Goal: Transaction & Acquisition: Purchase product/service

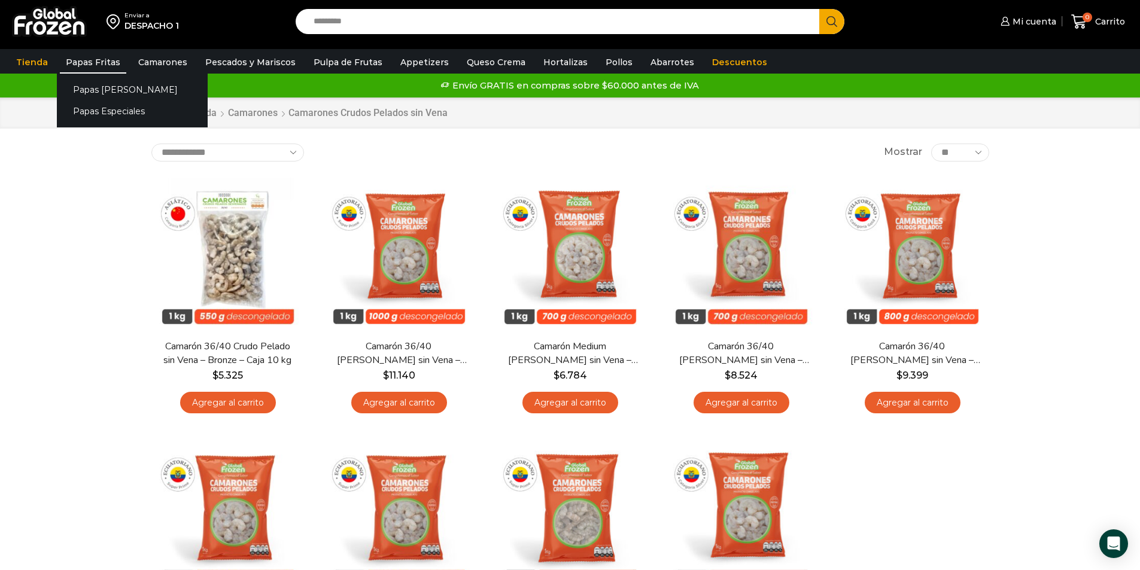
click at [103, 62] on link "Papas Fritas" at bounding box center [93, 62] width 66 height 23
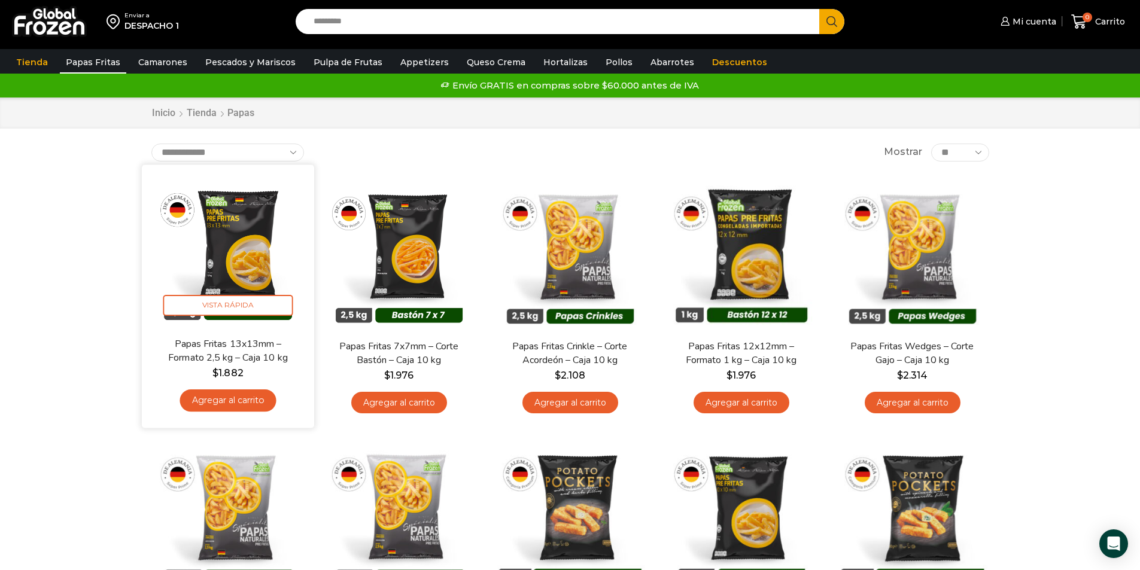
click at [211, 403] on link "Agregar al carrito" at bounding box center [228, 401] width 96 height 22
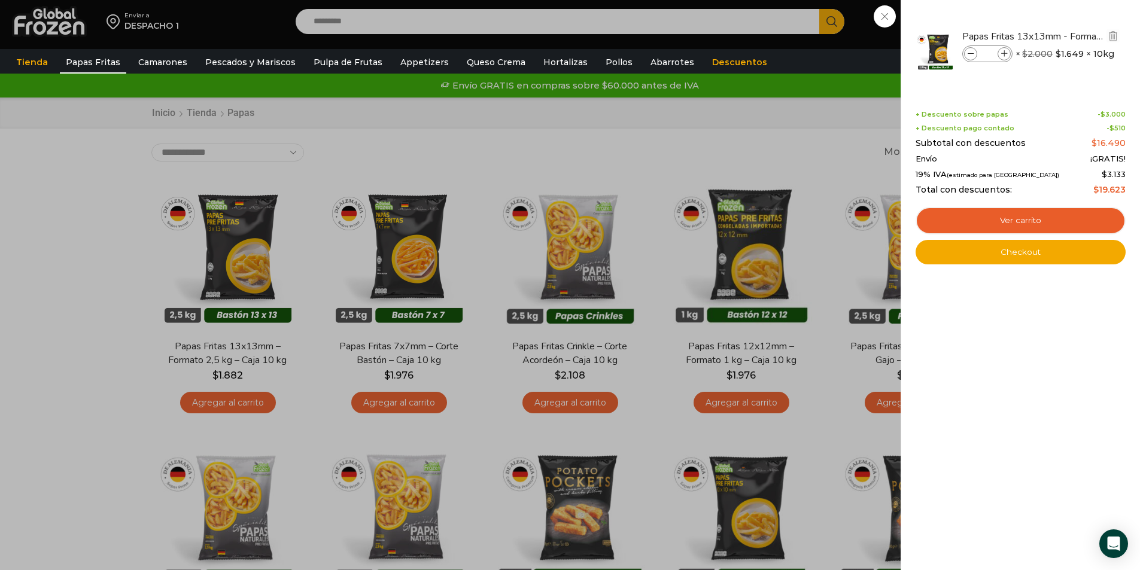
click at [1003, 52] on icon at bounding box center [1004, 54] width 7 height 7
type input "*"
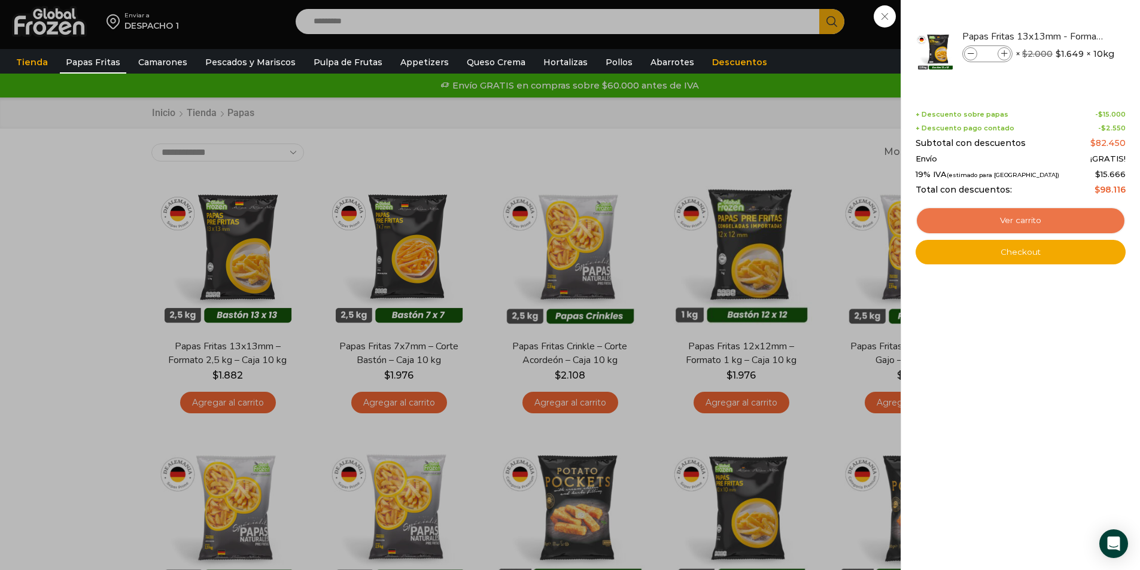
click at [993, 223] on link "Ver carrito" at bounding box center [1020, 221] width 210 height 28
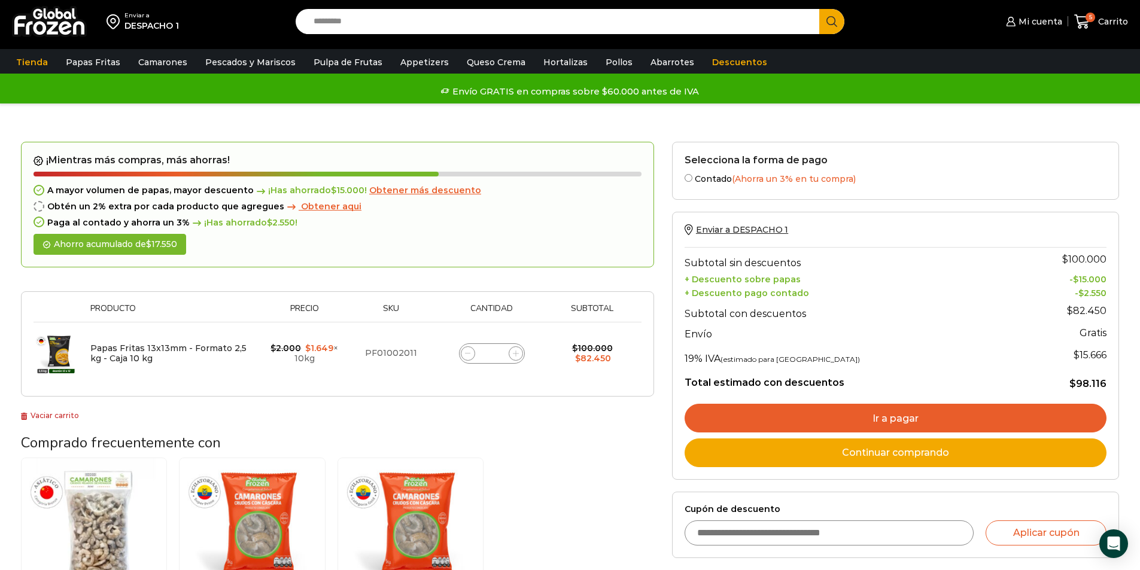
scroll to position [60, 0]
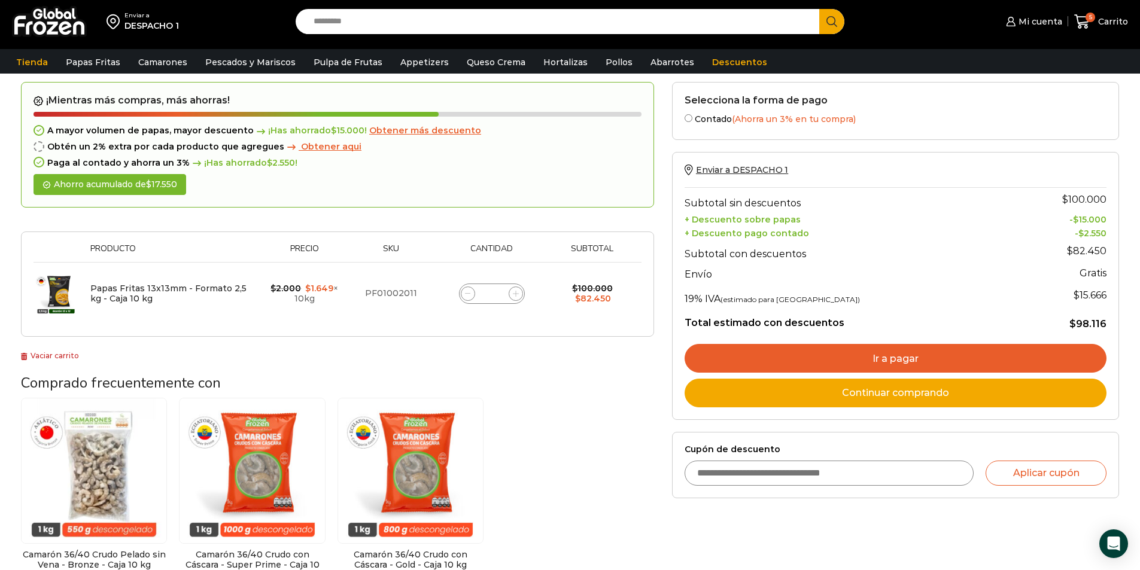
click at [857, 471] on input "Cupón de descuento" at bounding box center [830, 473] width 290 height 25
type input "*********"
click at [1033, 486] on button "Aplicar cupón" at bounding box center [1046, 473] width 121 height 25
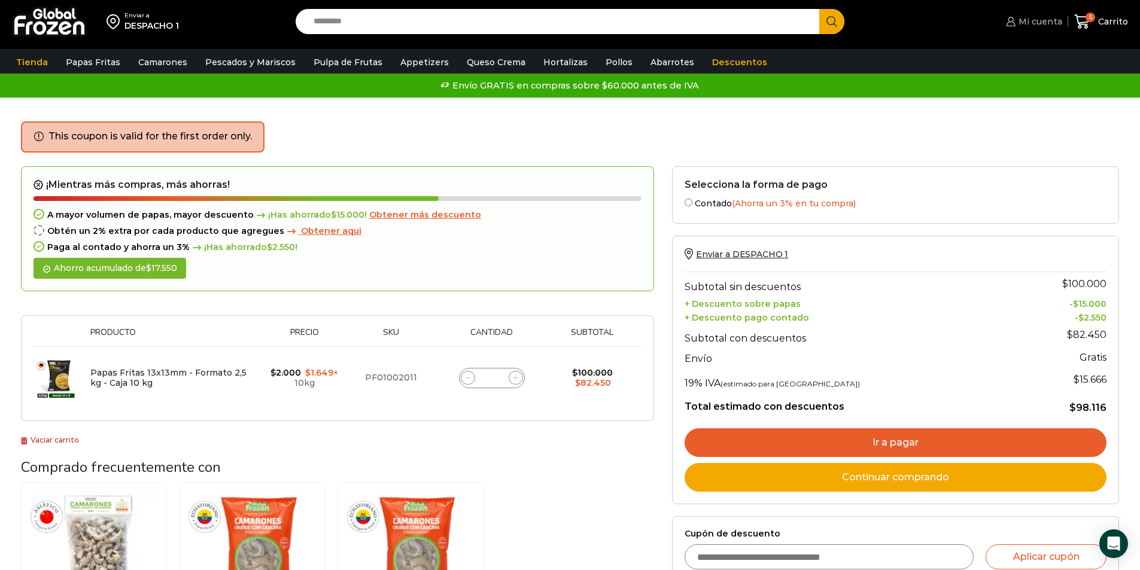
click at [1030, 25] on span "Mi cuenta" at bounding box center [1038, 22] width 47 height 12
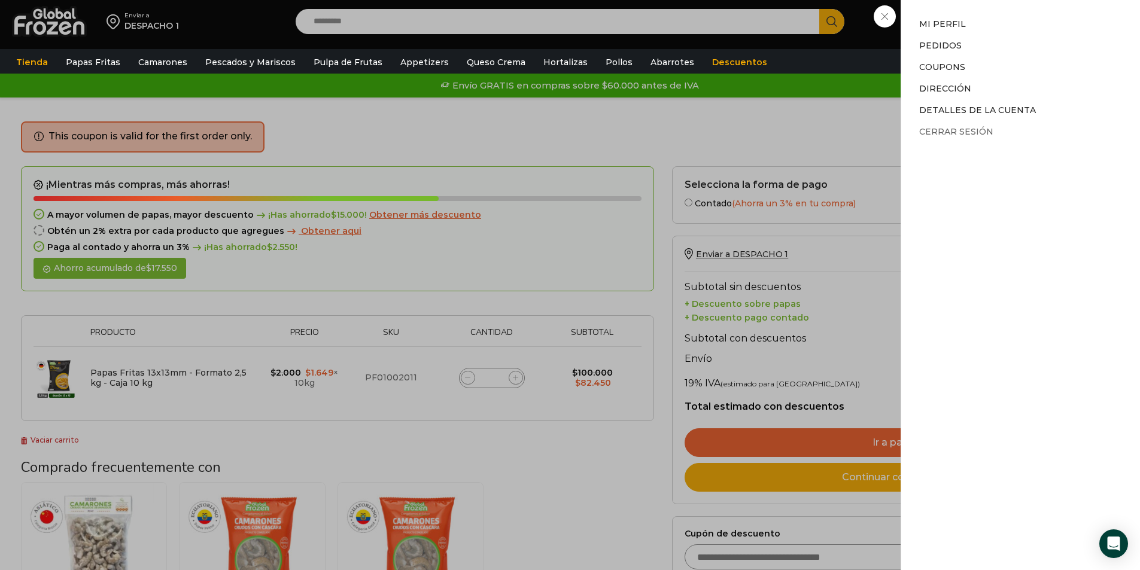
click at [966, 133] on link "Cerrar sesión" at bounding box center [956, 131] width 74 height 11
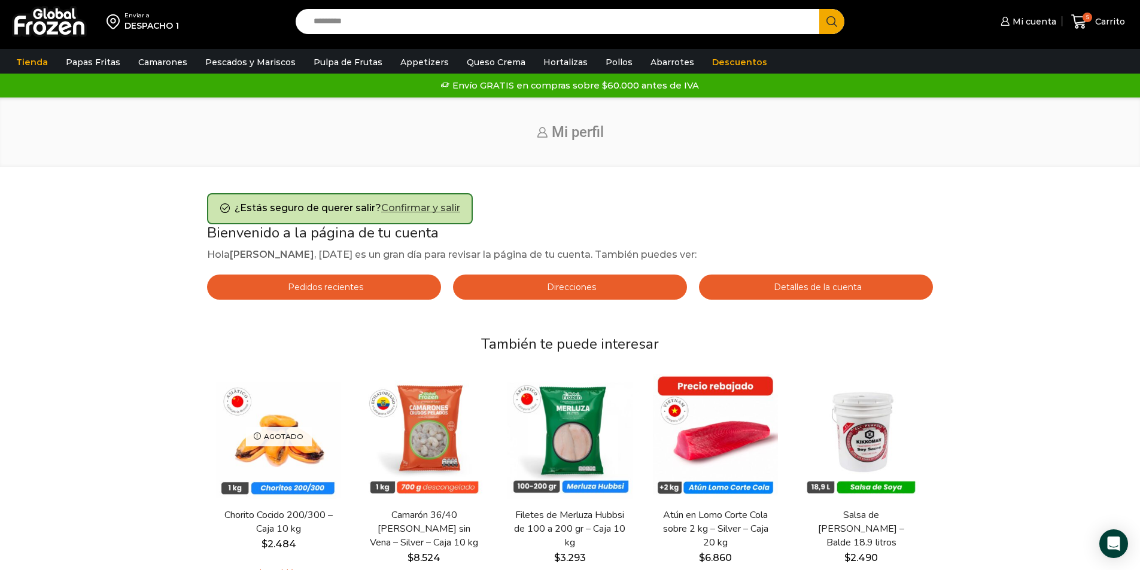
click at [426, 208] on link "Confirmar y salir" at bounding box center [420, 207] width 79 height 11
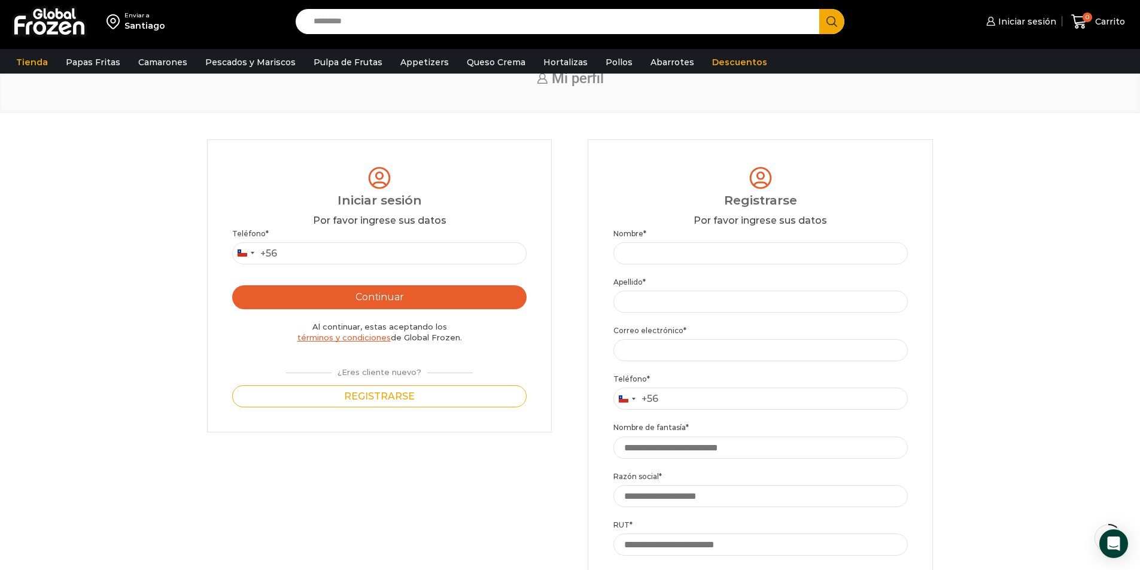
scroll to position [120, 0]
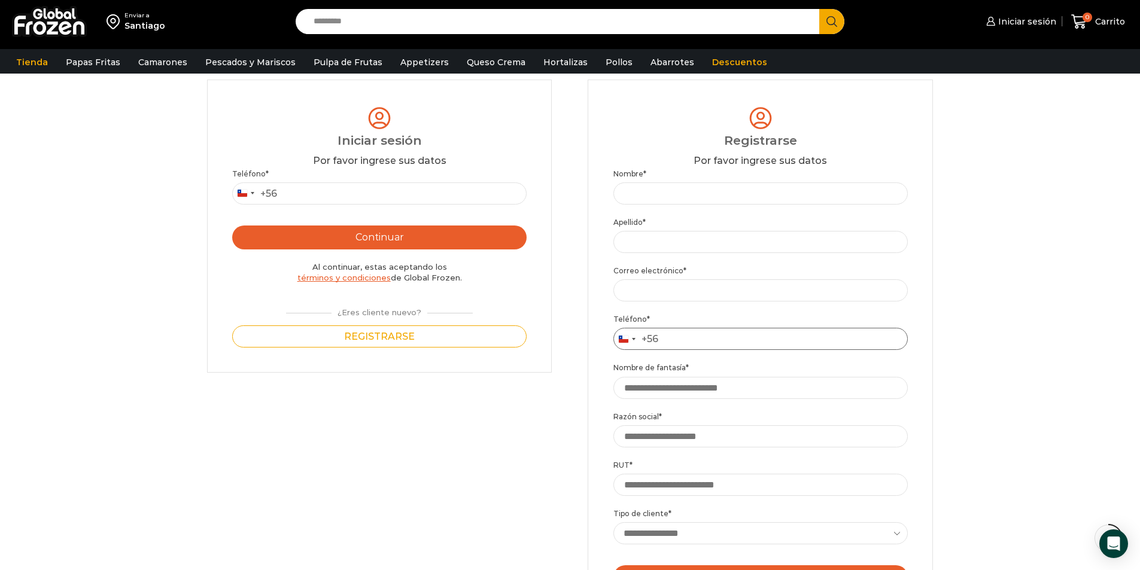
click at [710, 335] on input "Teléfono *" at bounding box center [760, 339] width 294 height 22
type input "*********"
click at [673, 194] on input "Nombre *" at bounding box center [760, 194] width 294 height 22
type input "******"
click at [679, 237] on input "Apellido *" at bounding box center [760, 242] width 294 height 22
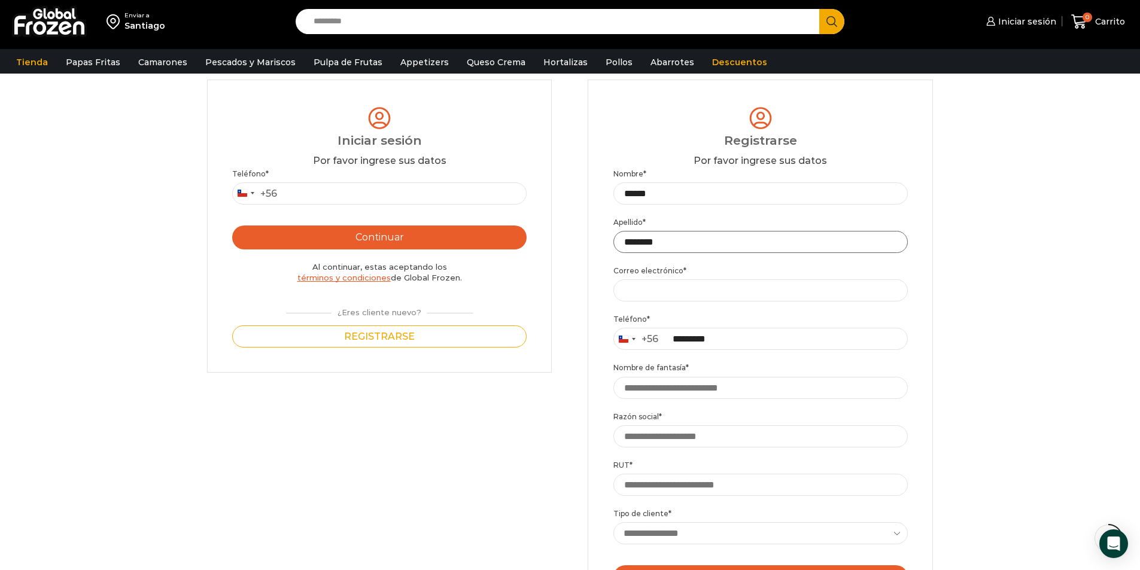
type input "********"
click at [714, 301] on input "Correo electrónico *" at bounding box center [760, 290] width 294 height 22
click at [701, 297] on input "Correo electrónico *" at bounding box center [760, 290] width 294 height 22
paste input "**********"
type input "**********"
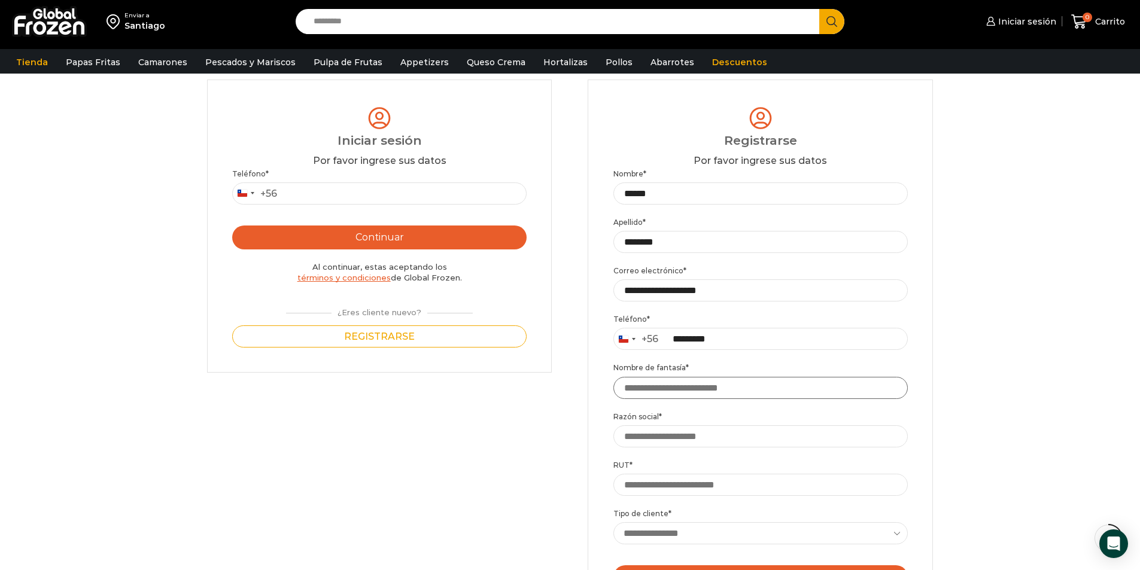
click at [685, 392] on input "Nombre de fantasía *" at bounding box center [760, 388] width 294 height 22
click at [692, 437] on input "Razón social *" at bounding box center [760, 436] width 294 height 22
paste input "**********"
drag, startPoint x: 789, startPoint y: 437, endPoint x: 901, endPoint y: 437, distance: 111.3
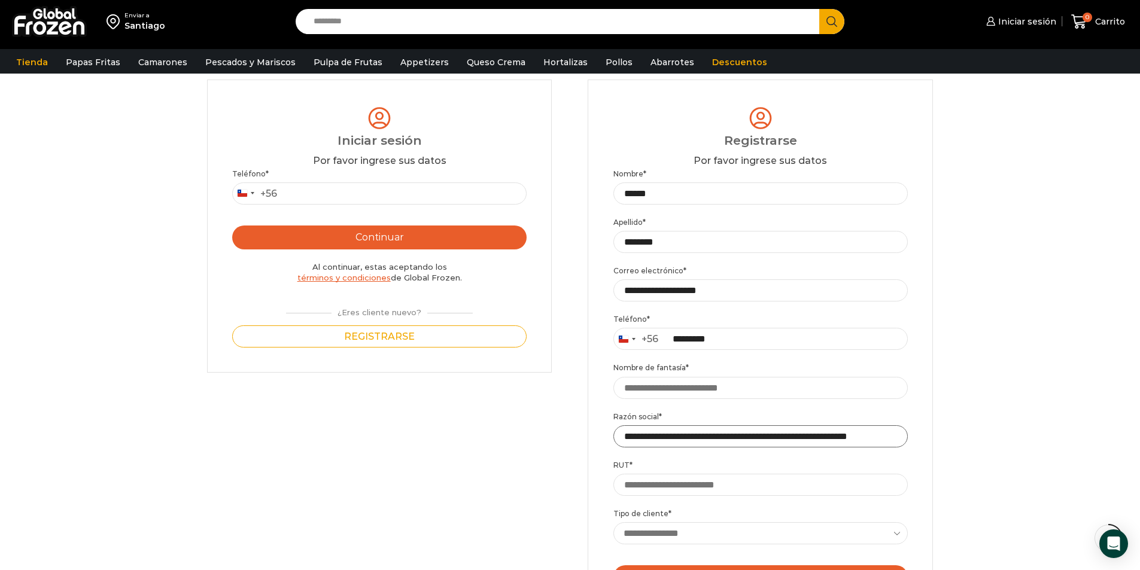
click at [901, 437] on input "**********" at bounding box center [760, 436] width 294 height 22
type input "**********"
click at [780, 391] on input "**********" at bounding box center [760, 388] width 294 height 22
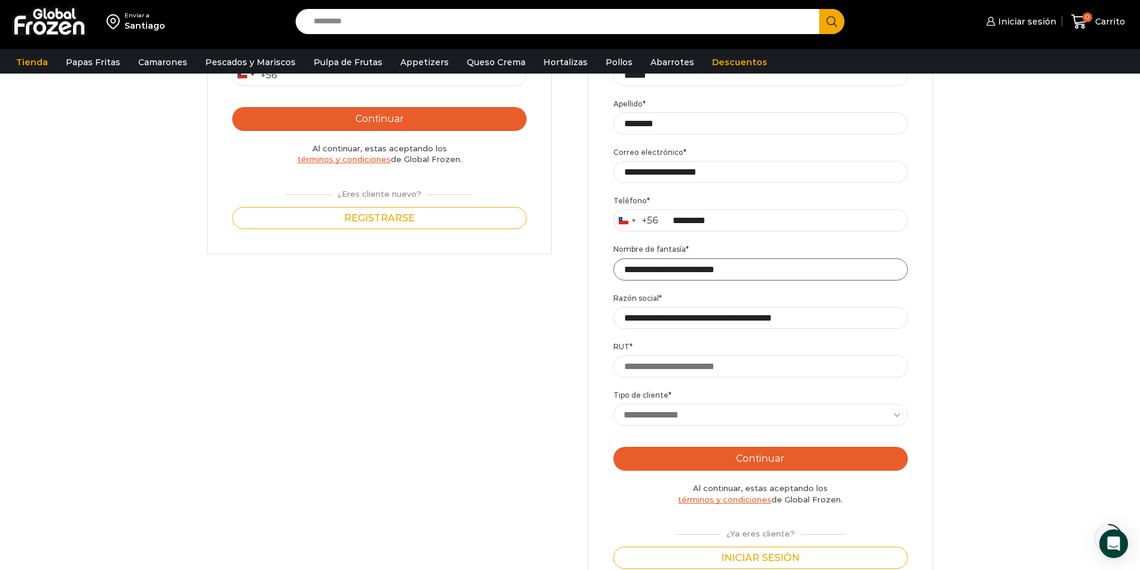
scroll to position [239, 0]
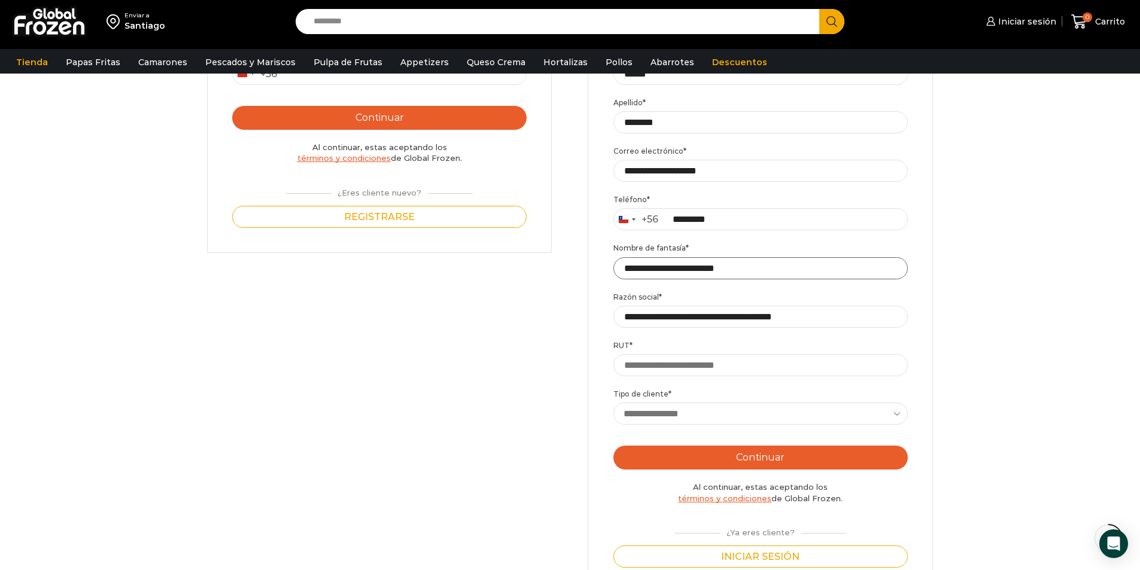
type input "**********"
click at [732, 369] on input "RUT *" at bounding box center [760, 365] width 294 height 22
type input "**********"
click at [733, 410] on select "**********" at bounding box center [760, 414] width 294 height 22
select select "******"
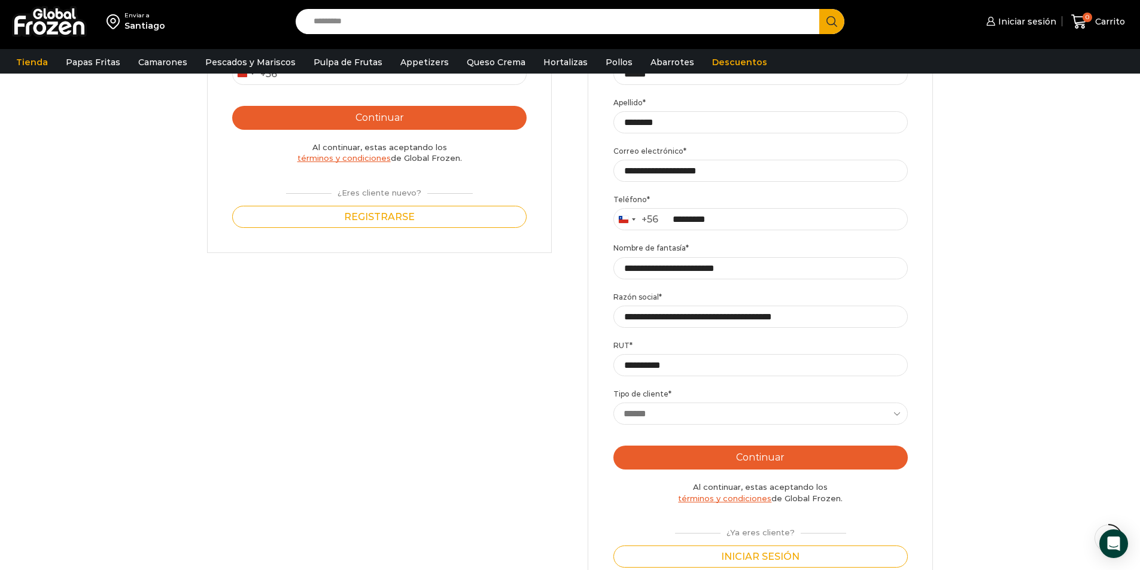
click at [613, 403] on select "**********" at bounding box center [760, 414] width 294 height 22
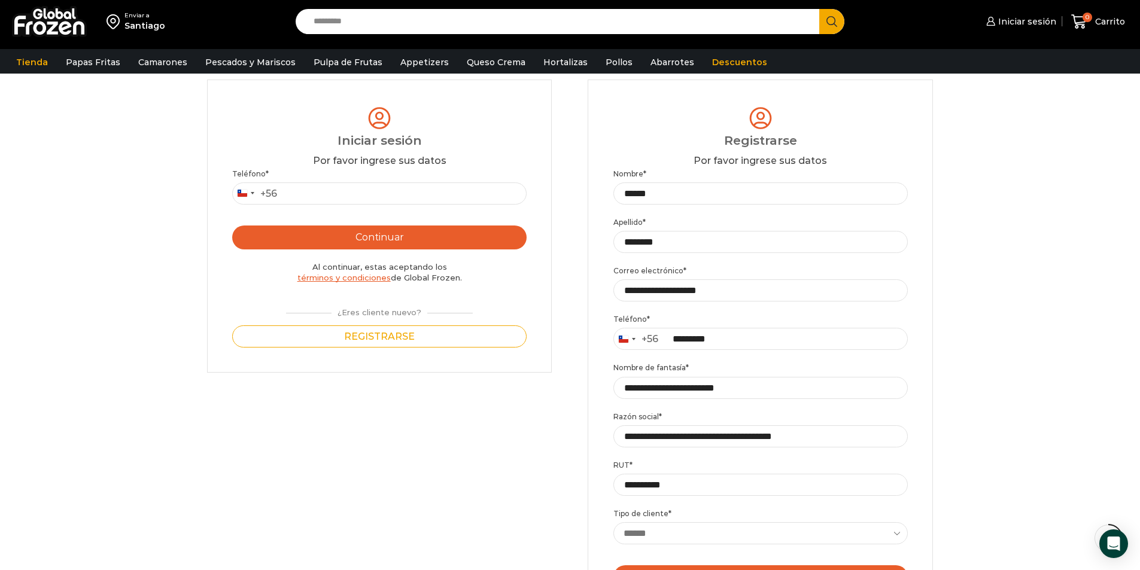
scroll to position [180, 0]
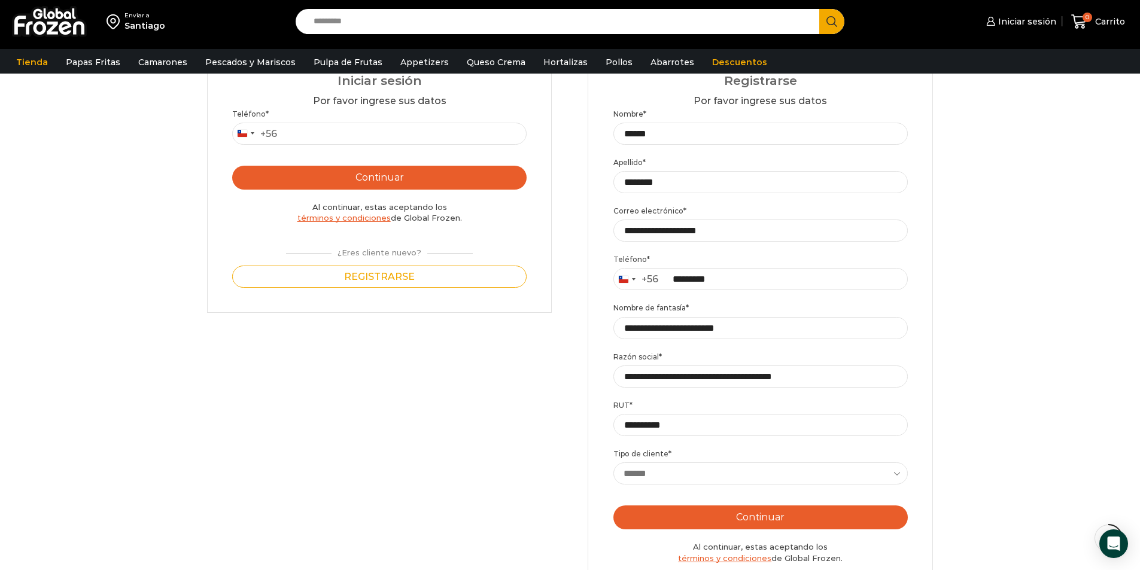
click at [704, 514] on button "Continuar" at bounding box center [760, 518] width 294 height 24
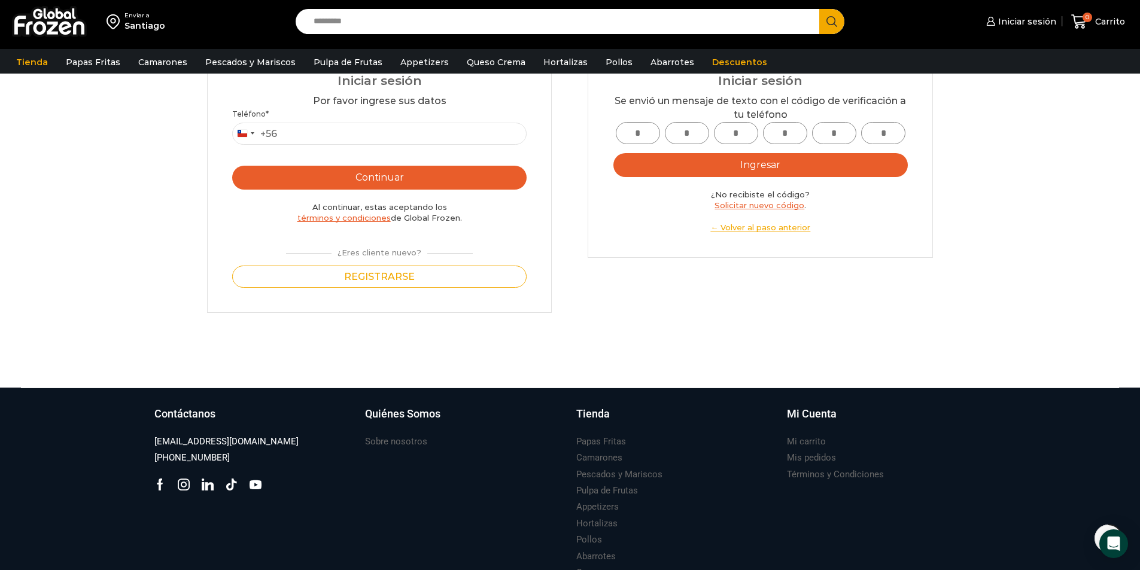
click at [612, 312] on div "Login Iniciar sesión Por favor ingrese sus datos Iniciar sesión Se envió un men…" at bounding box center [570, 166] width 726 height 293
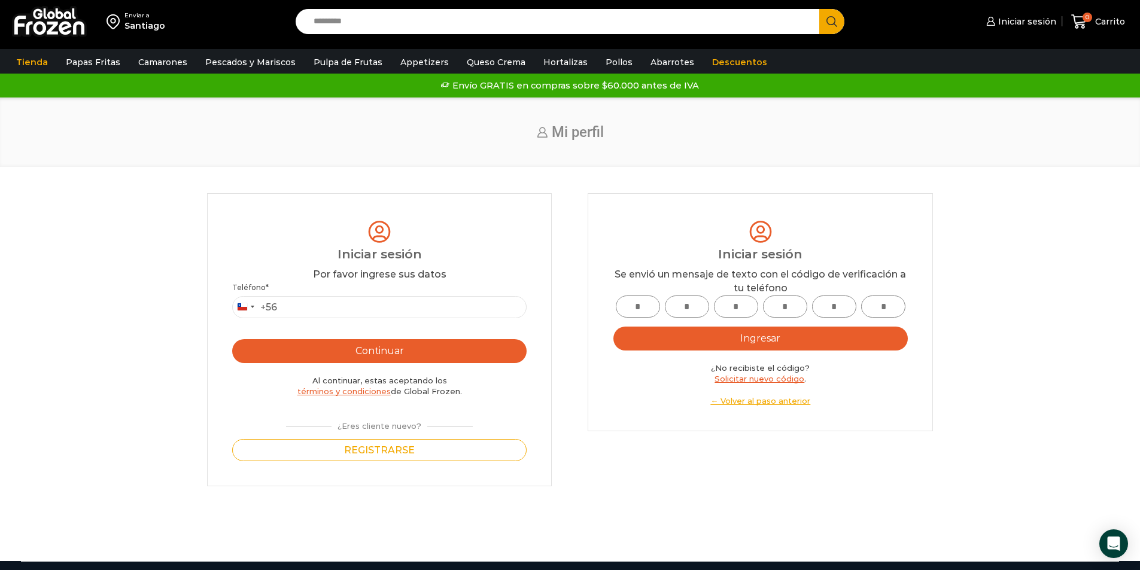
click at [642, 303] on input "text" at bounding box center [638, 307] width 44 height 22
click at [638, 308] on input "text" at bounding box center [638, 307] width 44 height 22
type input "*"
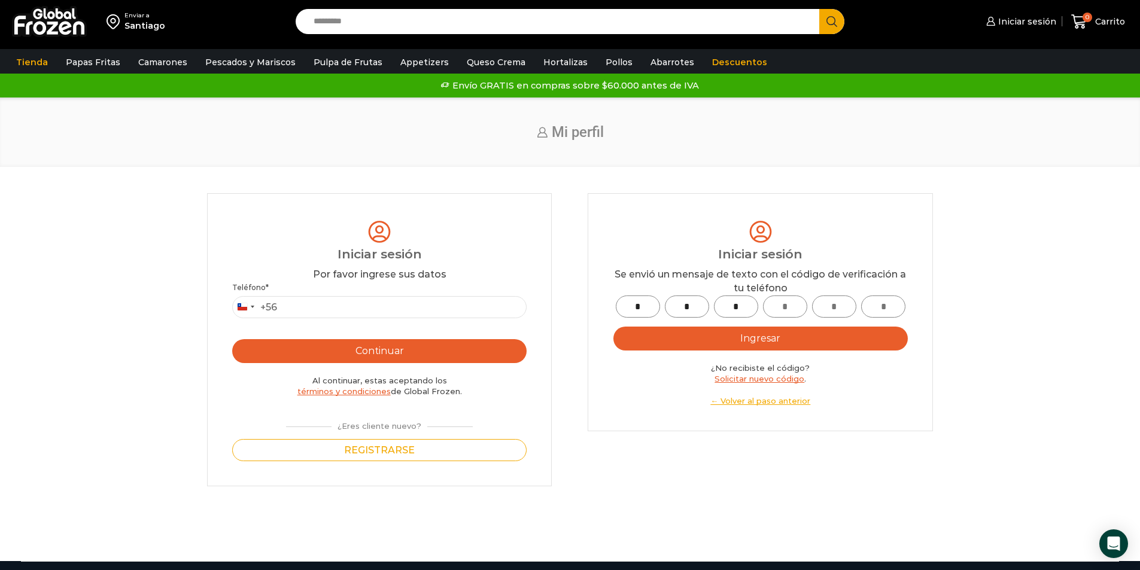
type input "*"
click at [613, 327] on button "Ingresar" at bounding box center [760, 339] width 294 height 24
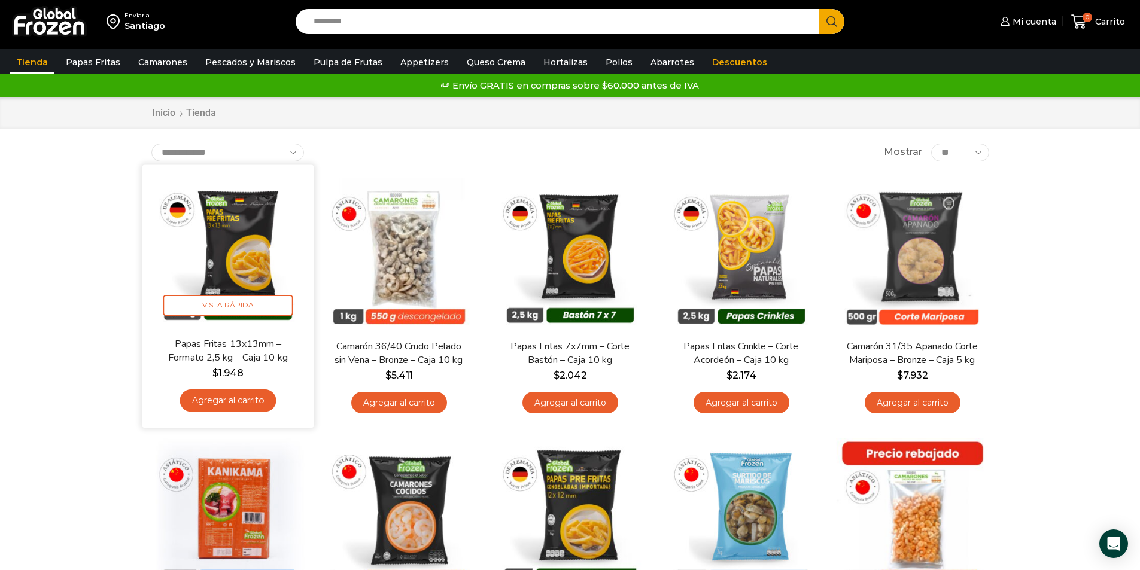
click at [222, 403] on link "Agregar al carrito" at bounding box center [228, 401] width 96 height 22
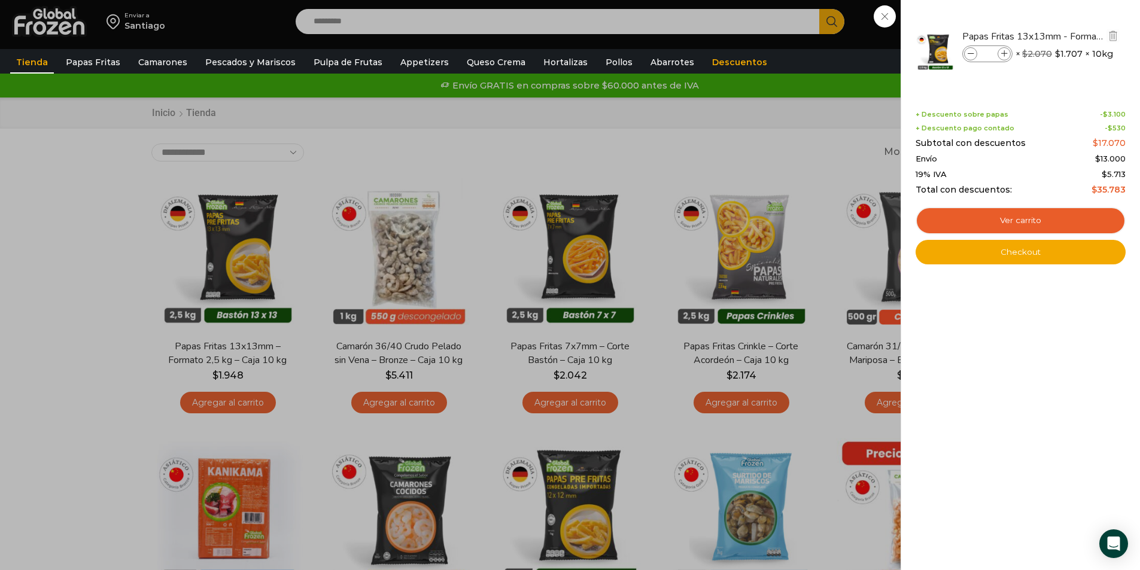
click at [1005, 56] on icon at bounding box center [1004, 54] width 7 height 7
click at [1005, 59] on span at bounding box center [1003, 53] width 13 height 13
type input "*"
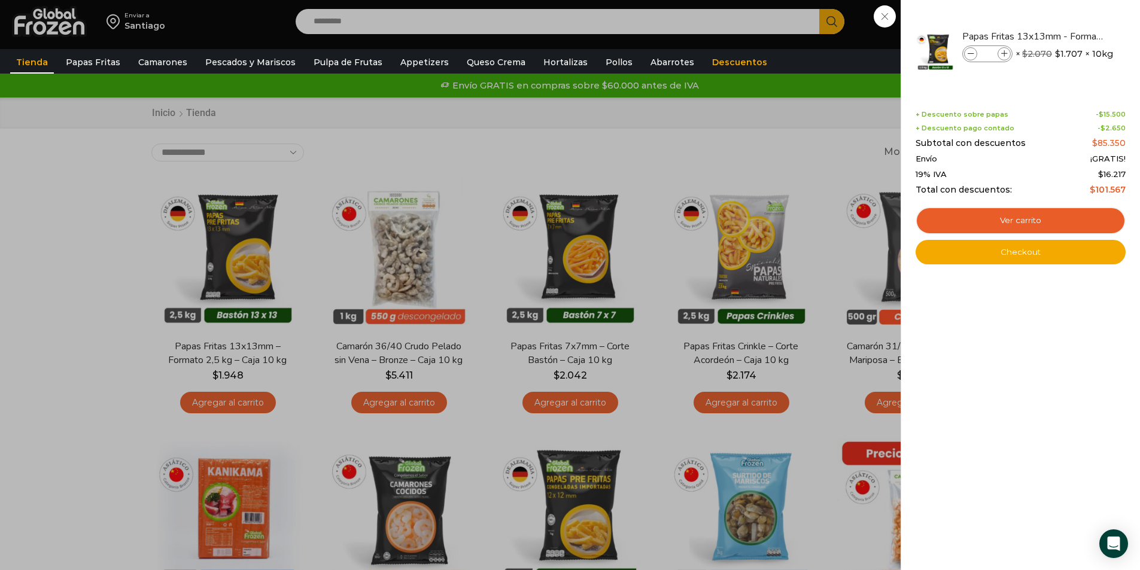
click at [1068, 36] on div "5 Carrito 5 5 Shopping Cart *" at bounding box center [1098, 22] width 60 height 28
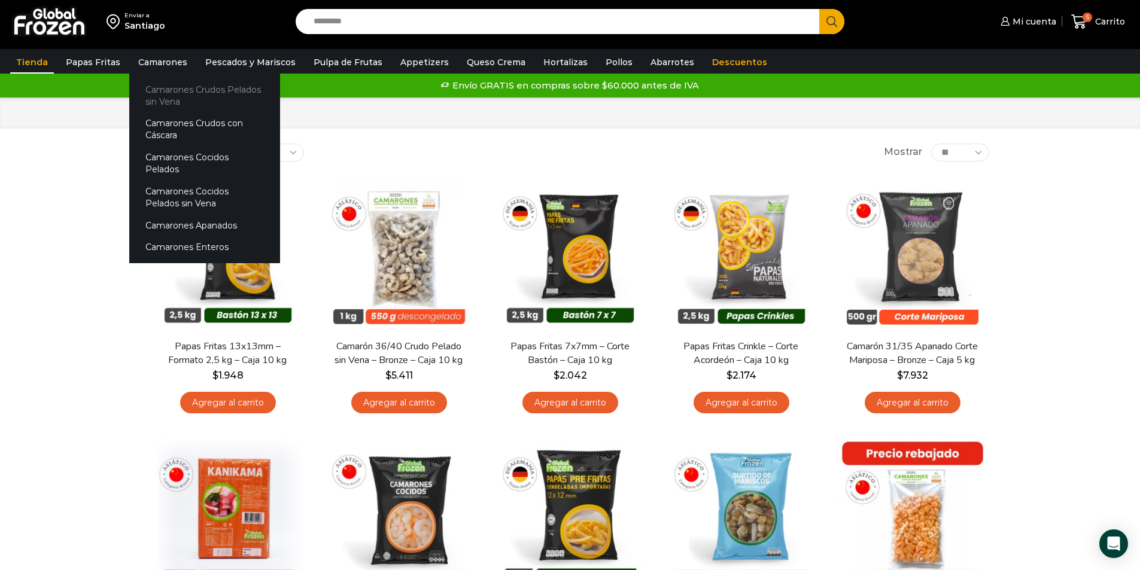
click at [165, 90] on link "Camarones Crudos Pelados sin Vena" at bounding box center [204, 95] width 151 height 34
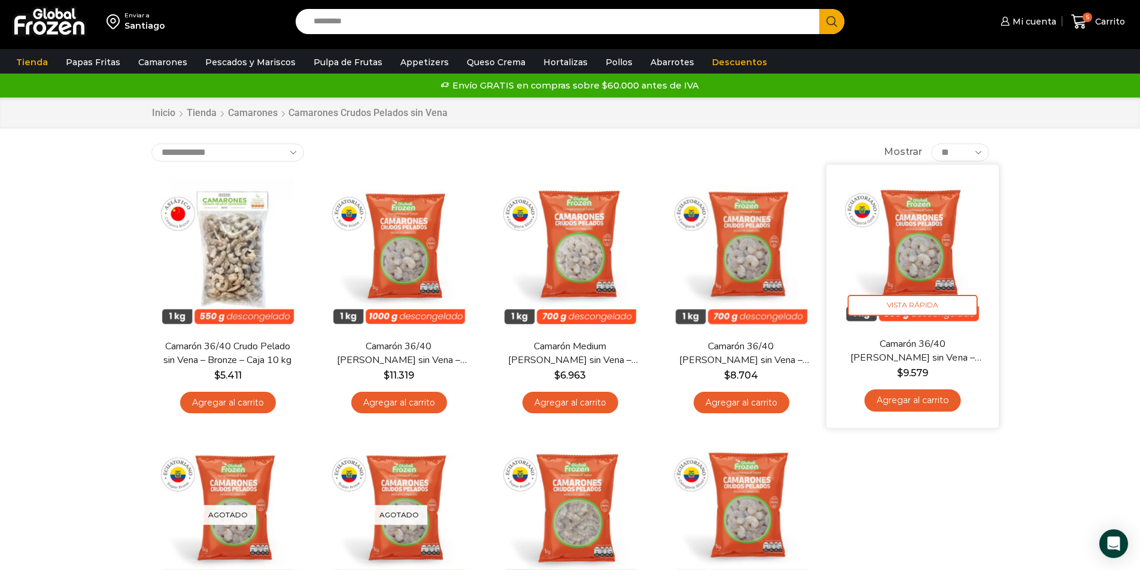
click at [918, 403] on link "Agregar al carrito" at bounding box center [912, 401] width 96 height 22
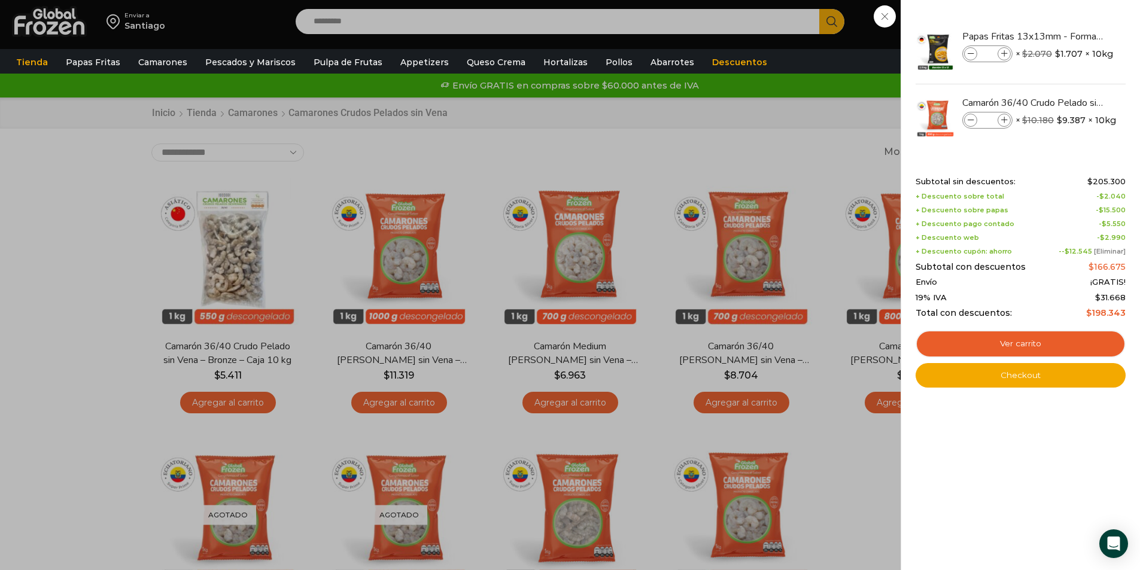
click at [1112, 251] on link "[Eliminar]" at bounding box center [1110, 251] width 32 height 8
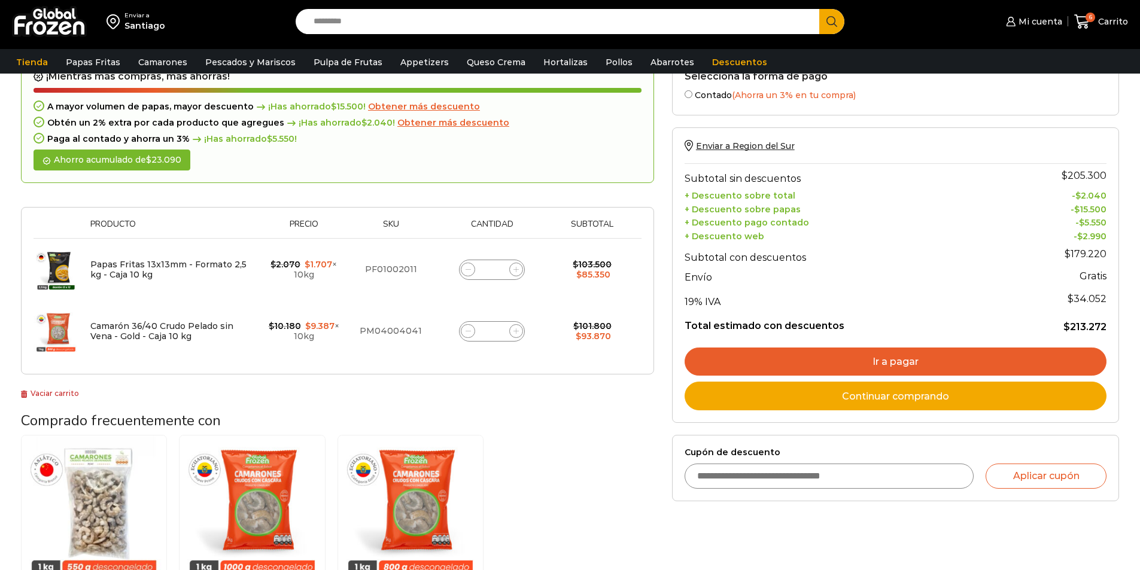
scroll to position [120, 0]
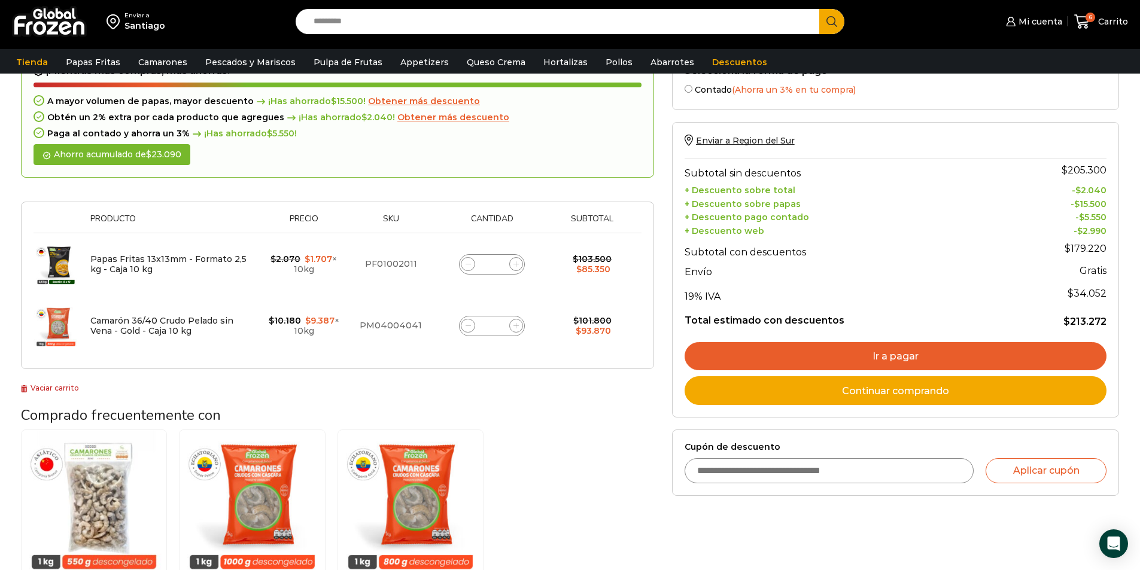
click at [811, 475] on input "Cupón de descuento" at bounding box center [830, 470] width 290 height 25
type input "*********"
click at [1023, 467] on button "Aplicar cupón" at bounding box center [1046, 470] width 121 height 25
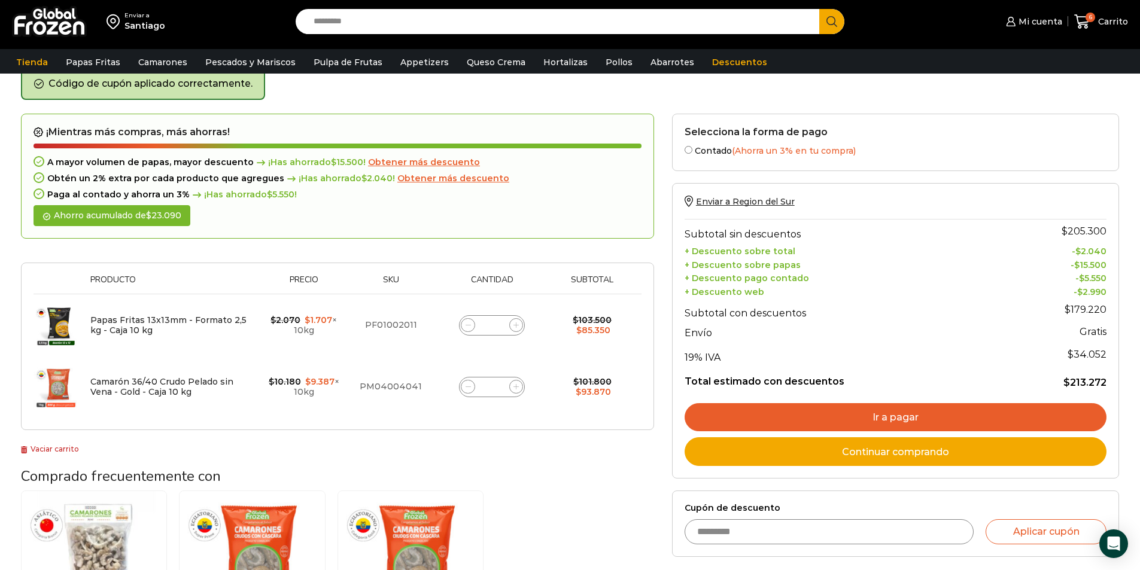
scroll to position [0, 0]
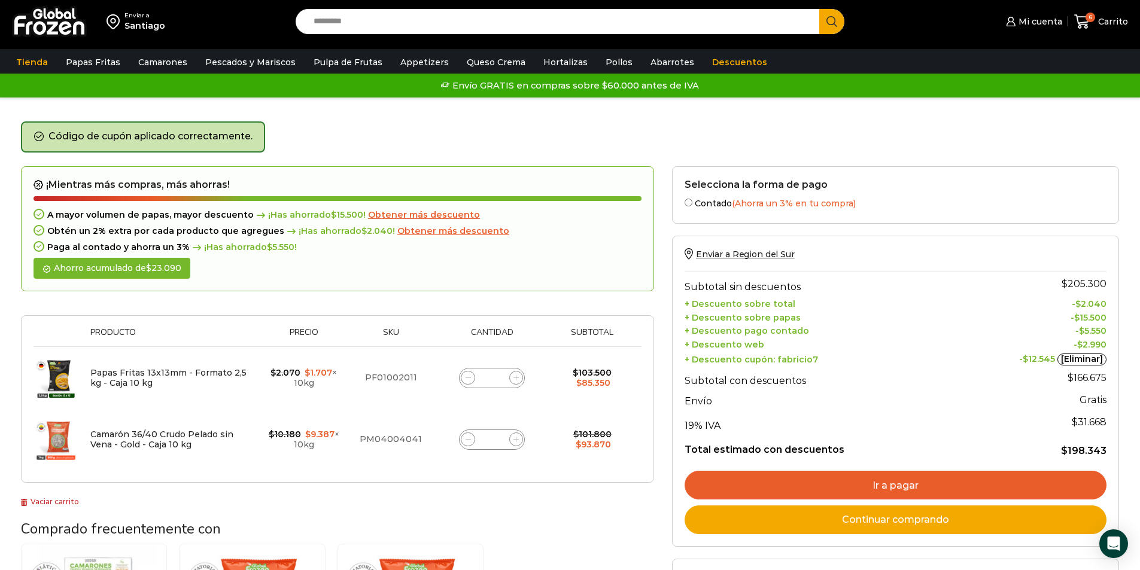
click at [296, 143] on div "Código de cupón aplicado correctamente." at bounding box center [570, 143] width 1098 height 45
click at [478, 267] on div "¡Mientras más compras, más ahorras! A mayor volumen de papas, mayor descuento ¡…" at bounding box center [337, 229] width 633 height 126
click at [534, 143] on div "Código de cupón aplicado correctamente." at bounding box center [570, 143] width 1098 height 45
click at [670, 145] on div "Código de cupón aplicado correctamente." at bounding box center [570, 143] width 1098 height 45
click at [667, 223] on div "Selecciona la forma de pago Contado (Ahorra un 3% en tu compra) Seleccionar Env…" at bounding box center [895, 468] width 465 height 604
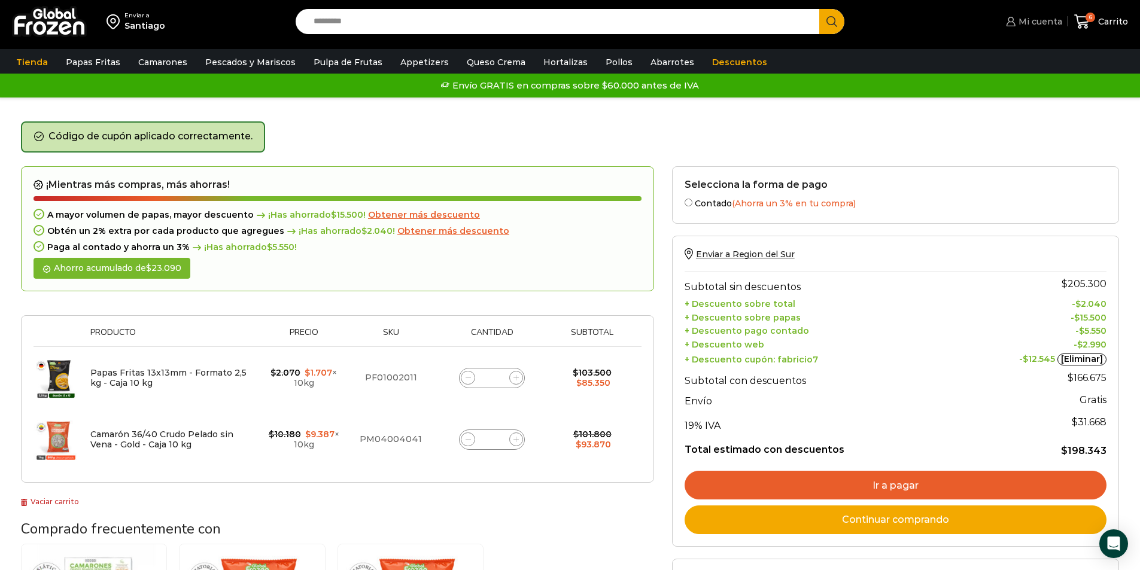
click at [1021, 25] on span "Mi cuenta" at bounding box center [1038, 22] width 47 height 12
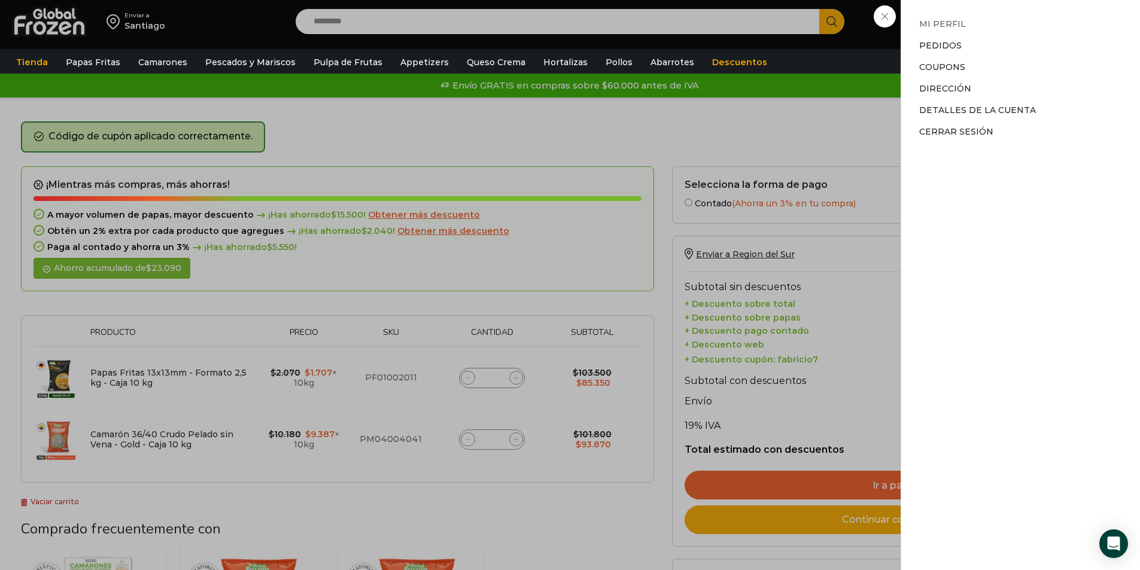
click at [940, 25] on link "Mi perfil" at bounding box center [942, 24] width 47 height 11
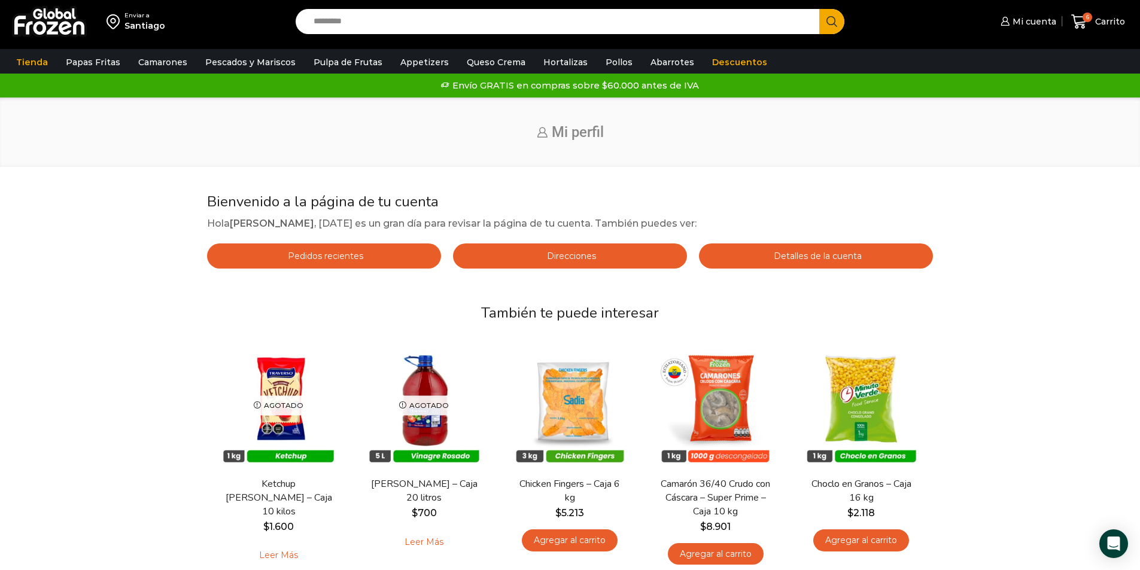
click at [798, 255] on span "Detalles de la cuenta" at bounding box center [816, 256] width 91 height 11
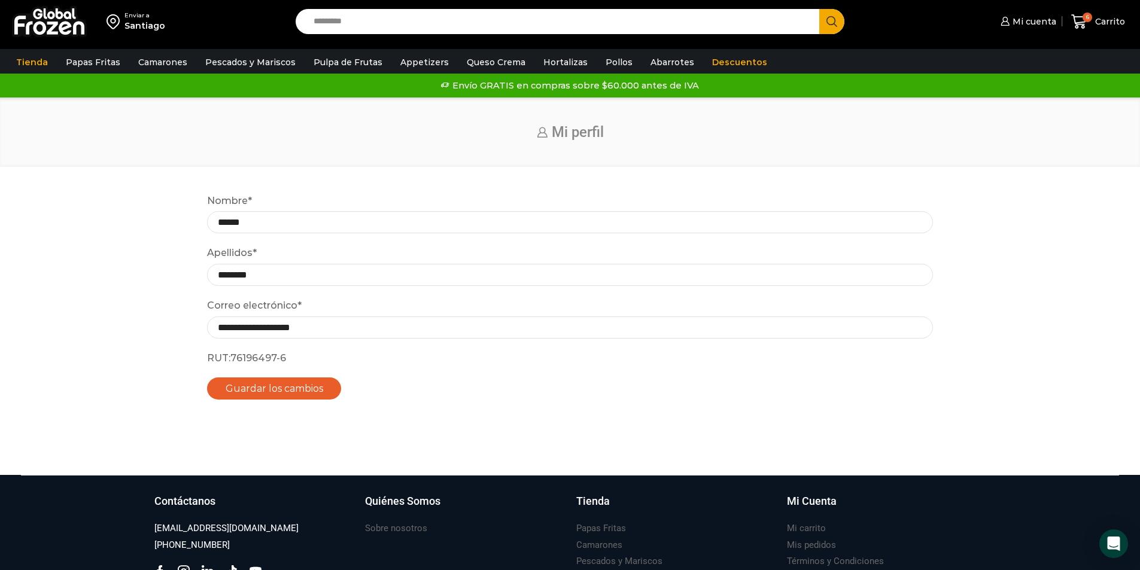
click at [225, 392] on button "Guardar los cambios" at bounding box center [274, 389] width 135 height 22
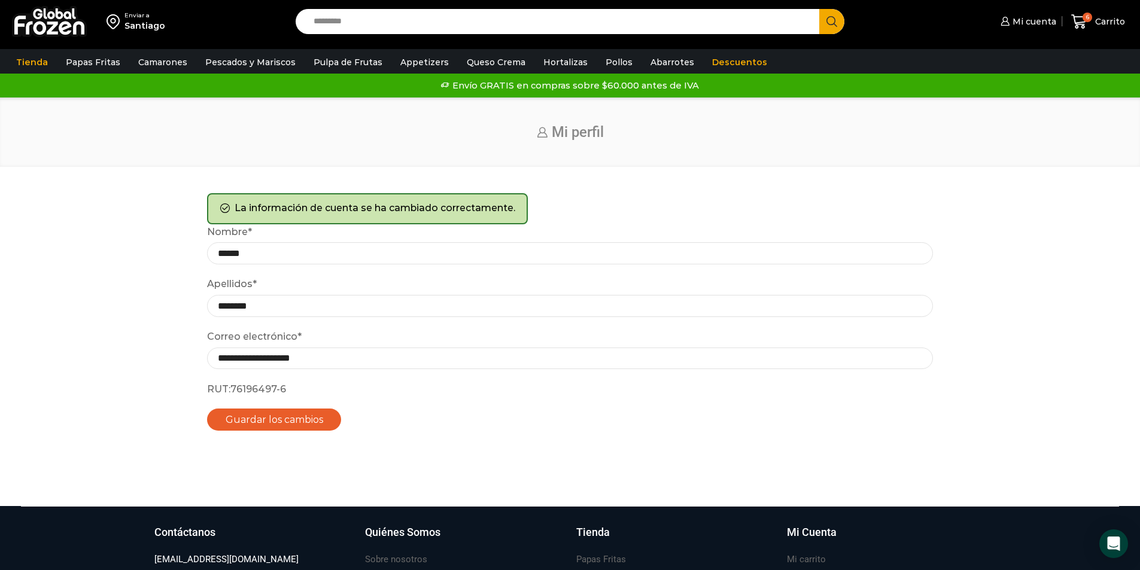
drag, startPoint x: 283, startPoint y: 419, endPoint x: 669, endPoint y: 317, distance: 399.1
click at [283, 419] on button "Guardar los cambios" at bounding box center [274, 420] width 135 height 22
click at [1027, 23] on span "Mi cuenta" at bounding box center [1032, 22] width 47 height 12
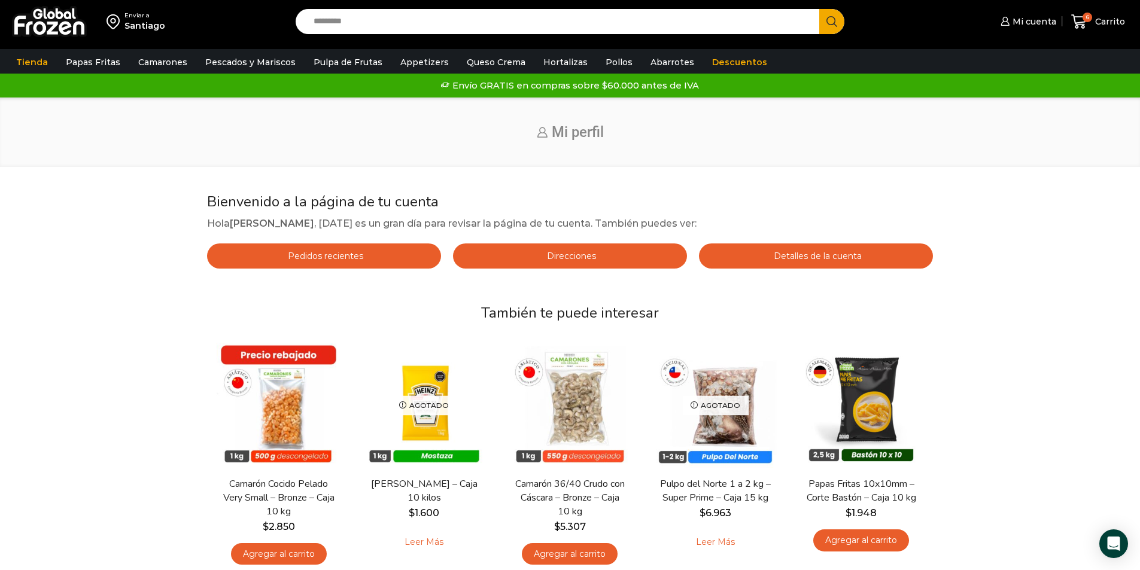
click at [328, 261] on span "Pedidos recientes" at bounding box center [324, 256] width 78 height 11
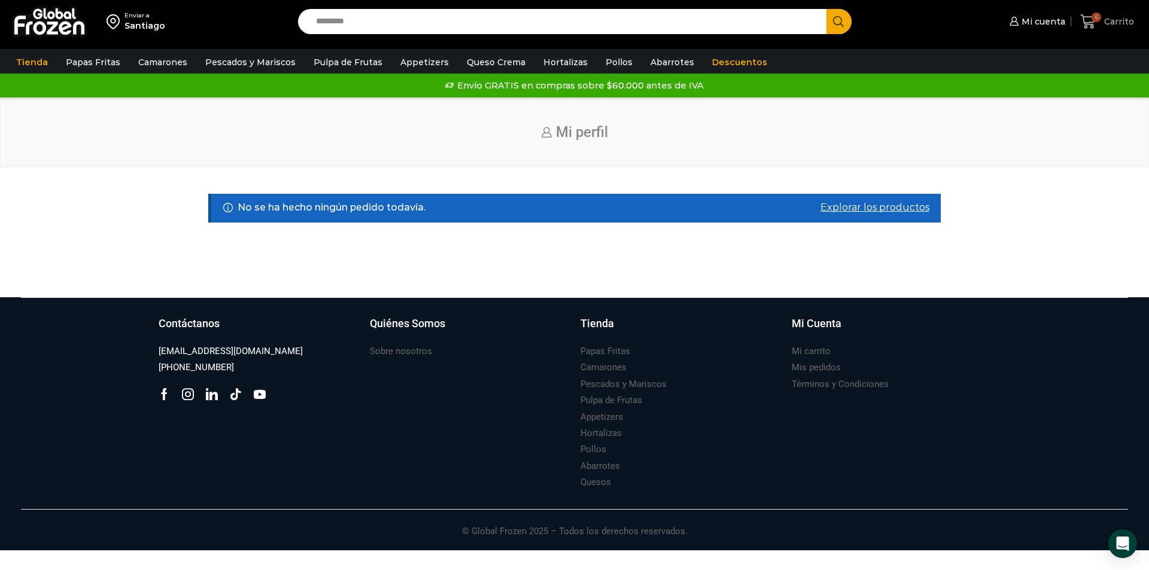
click at [1109, 19] on span "Carrito" at bounding box center [1117, 22] width 33 height 12
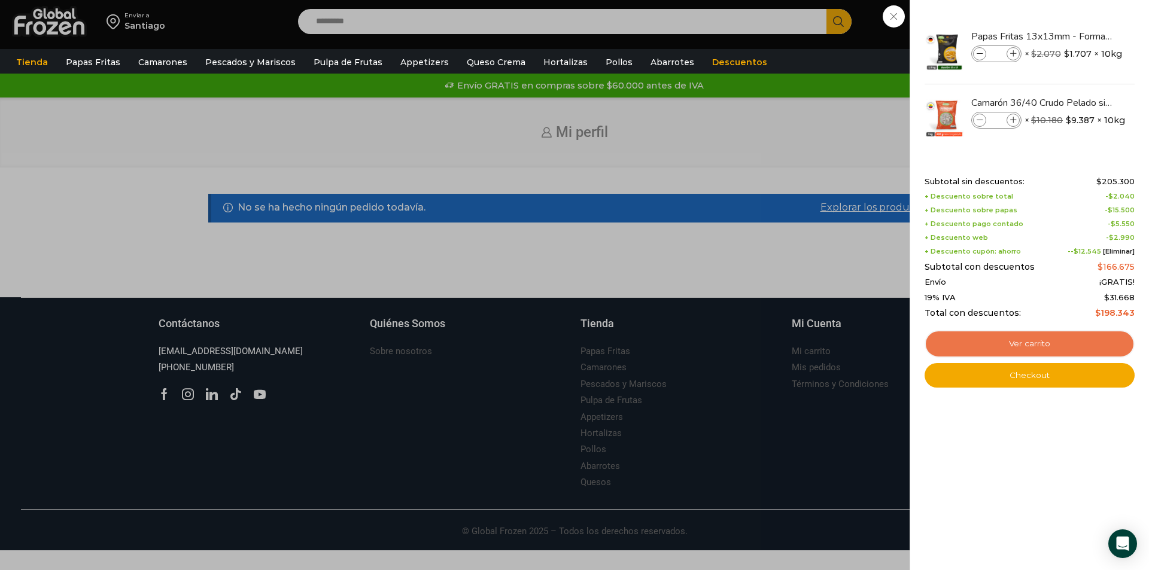
click at [1038, 345] on link "Ver carrito" at bounding box center [1029, 344] width 210 height 28
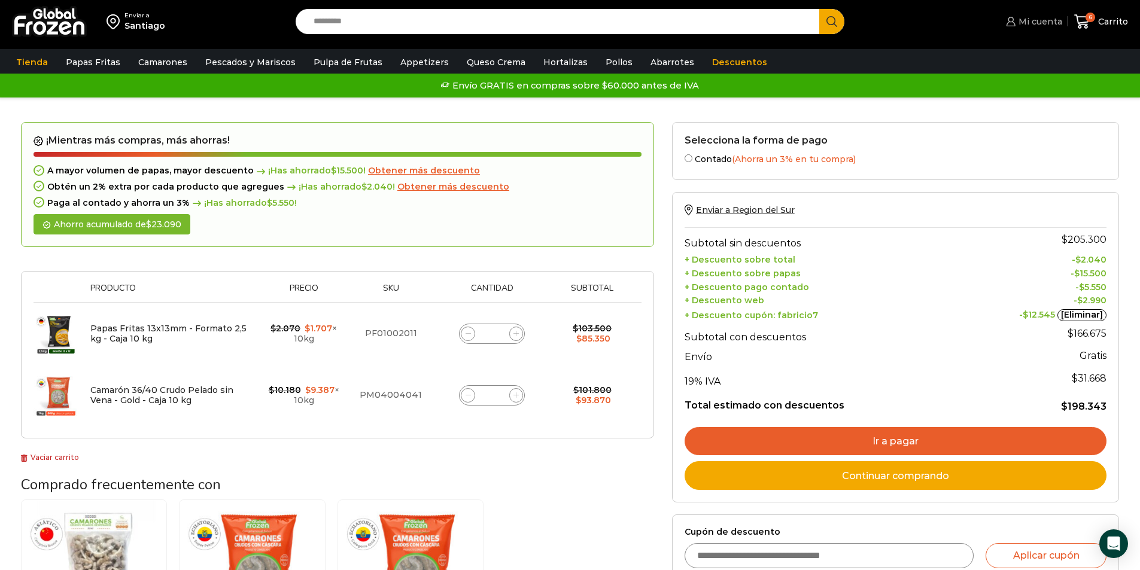
click at [1038, 29] on link "Mi cuenta" at bounding box center [1032, 22] width 59 height 24
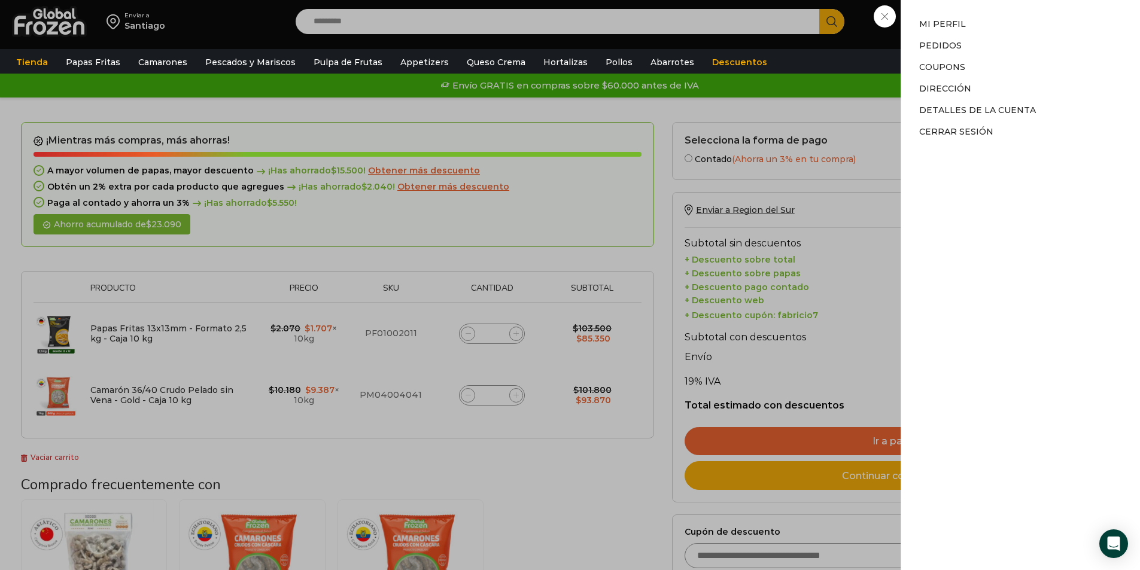
drag, startPoint x: 940, startPoint y: 109, endPoint x: 930, endPoint y: 124, distance: 17.8
click at [940, 110] on link "Detalles de la cuenta" at bounding box center [977, 110] width 117 height 11
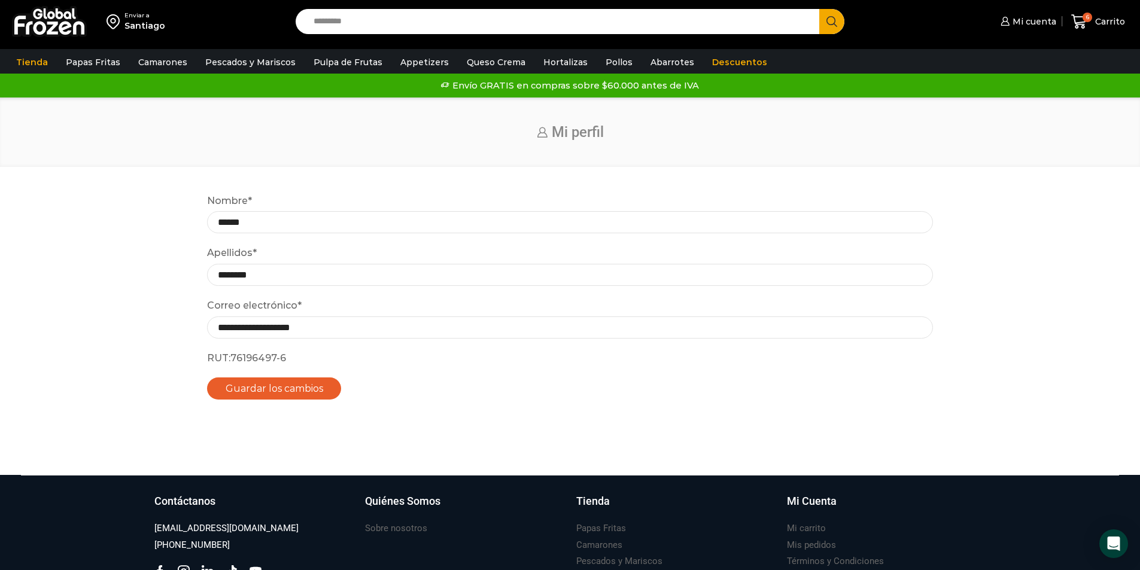
click at [244, 386] on button "Guardar los cambios" at bounding box center [274, 389] width 135 height 22
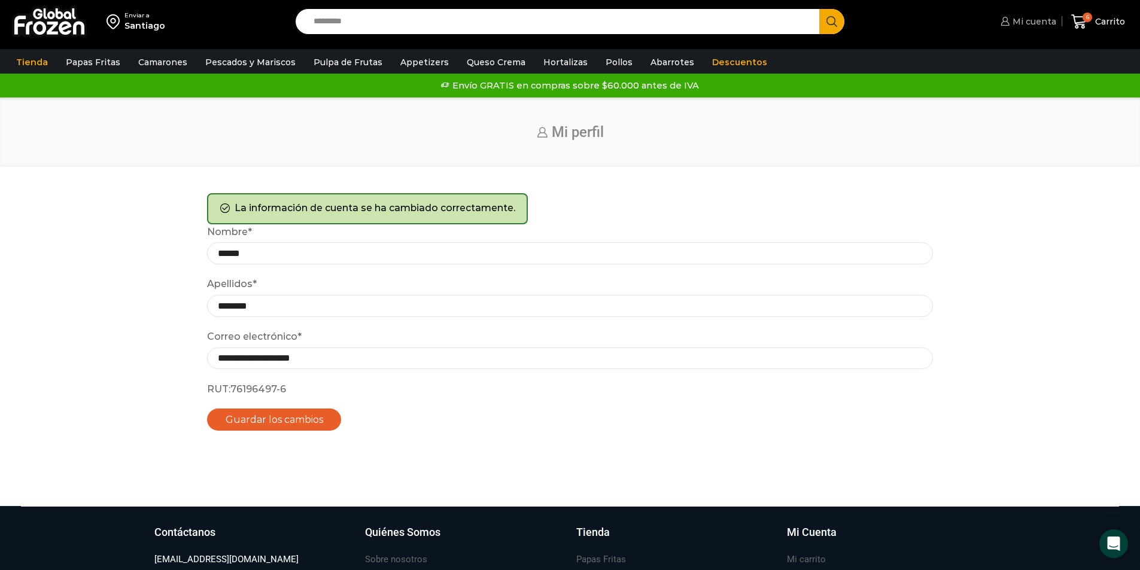
click at [1038, 22] on span "Mi cuenta" at bounding box center [1032, 22] width 47 height 12
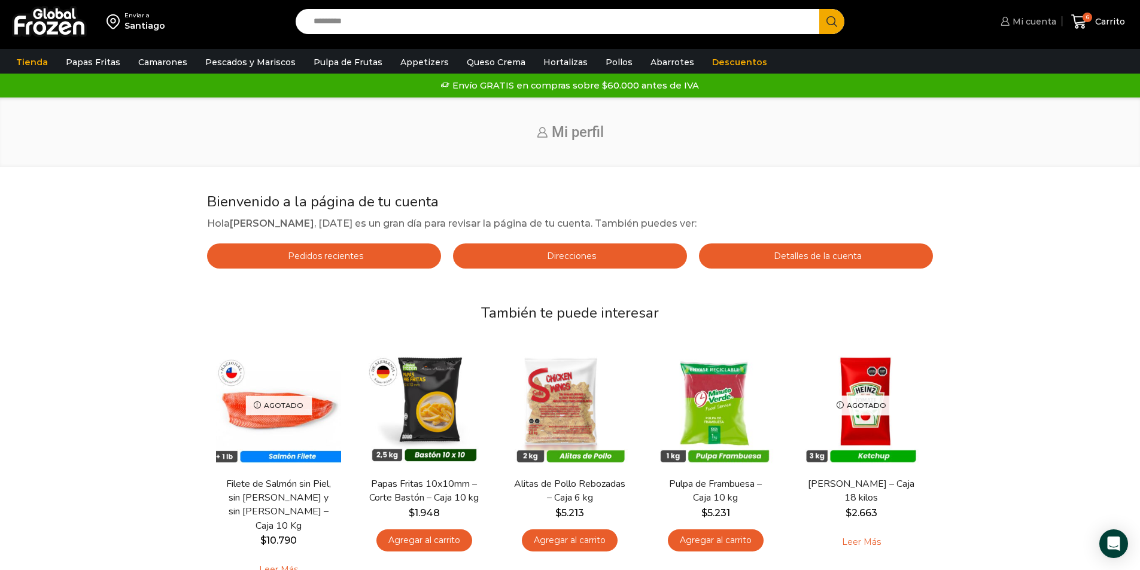
click at [1015, 23] on span "Mi cuenta" at bounding box center [1032, 22] width 47 height 12
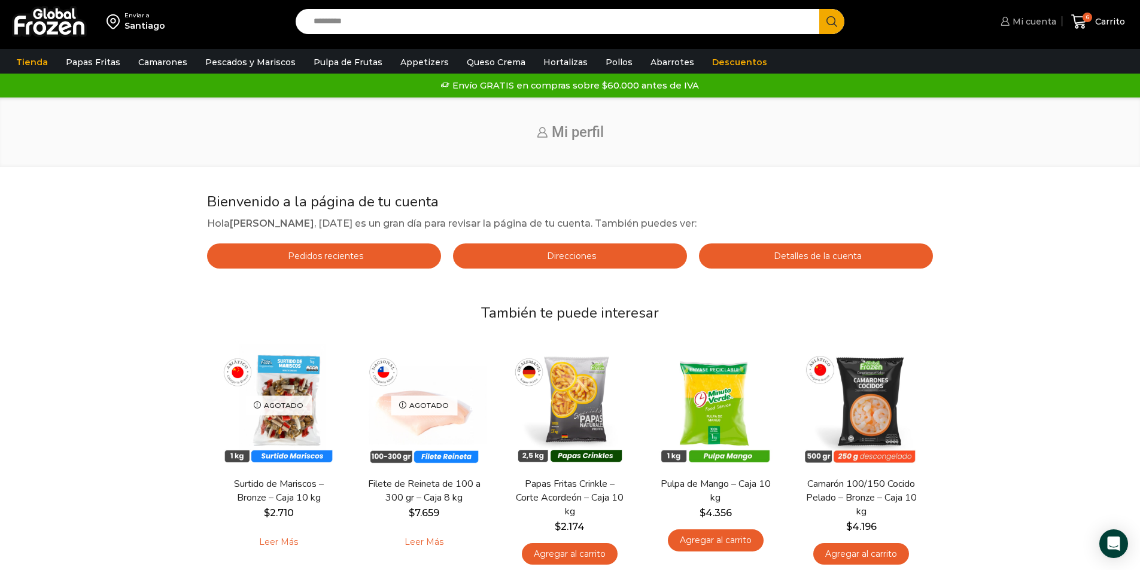
click at [1009, 22] on icon at bounding box center [1004, 21] width 9 height 9
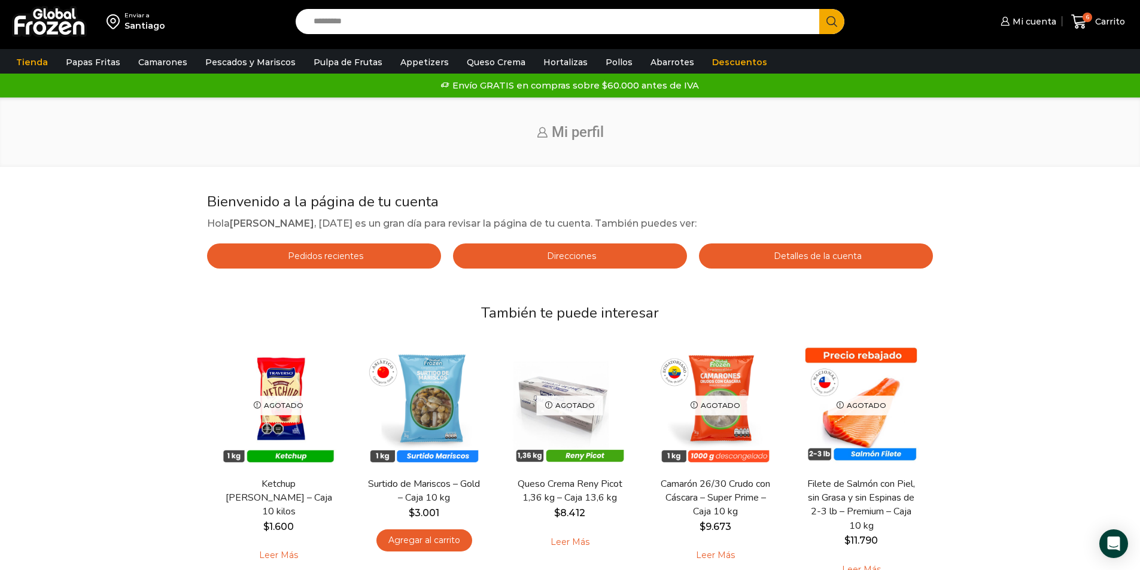
click at [786, 253] on span "Detalles de la cuenta" at bounding box center [816, 256] width 91 height 11
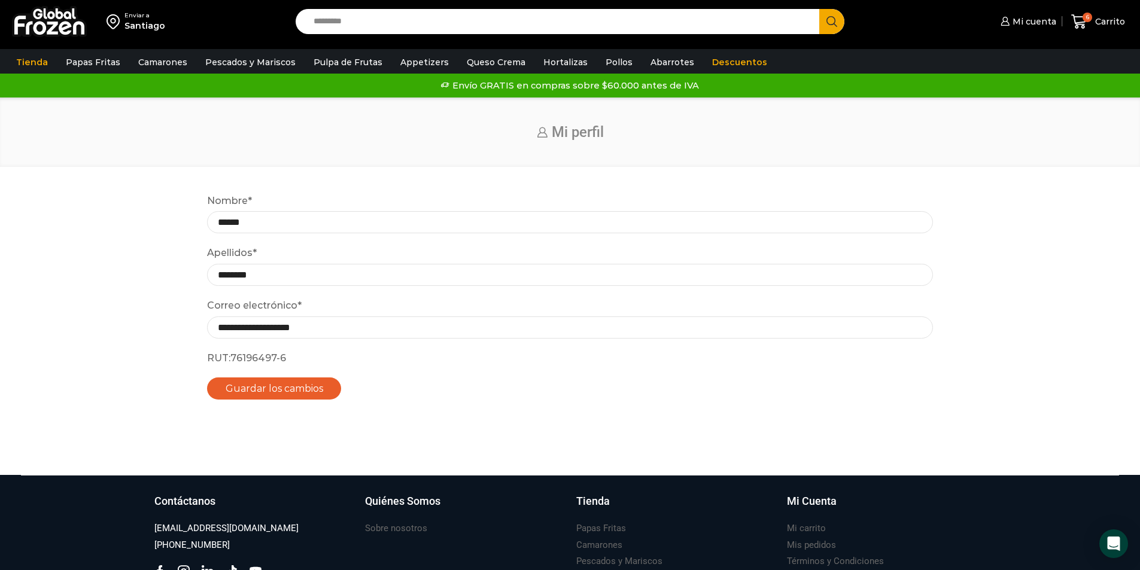
click at [747, 188] on div "Enviar a [GEOGRAPHIC_DATA] Search input Search Mi cuenta" at bounding box center [570, 237] width 1140 height 475
drag, startPoint x: 1095, startPoint y: 21, endPoint x: 1069, endPoint y: 83, distance: 67.6
click at [1096, 22] on span "Carrito" at bounding box center [1108, 22] width 33 height 12
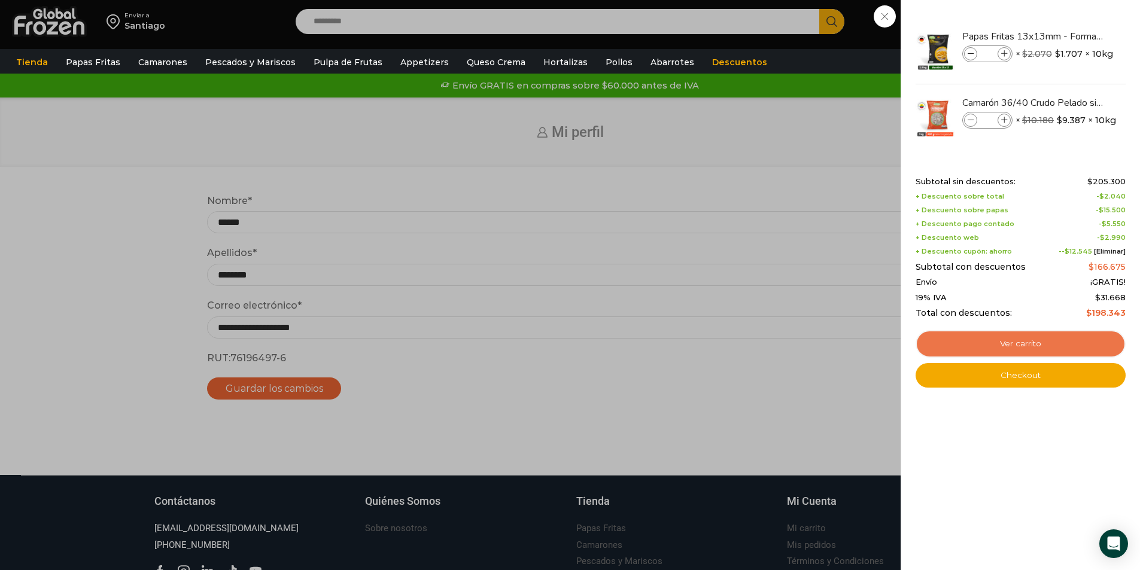
drag, startPoint x: 1026, startPoint y: 341, endPoint x: 999, endPoint y: 332, distance: 27.8
click at [1026, 341] on link "Ver carrito" at bounding box center [1020, 344] width 210 height 28
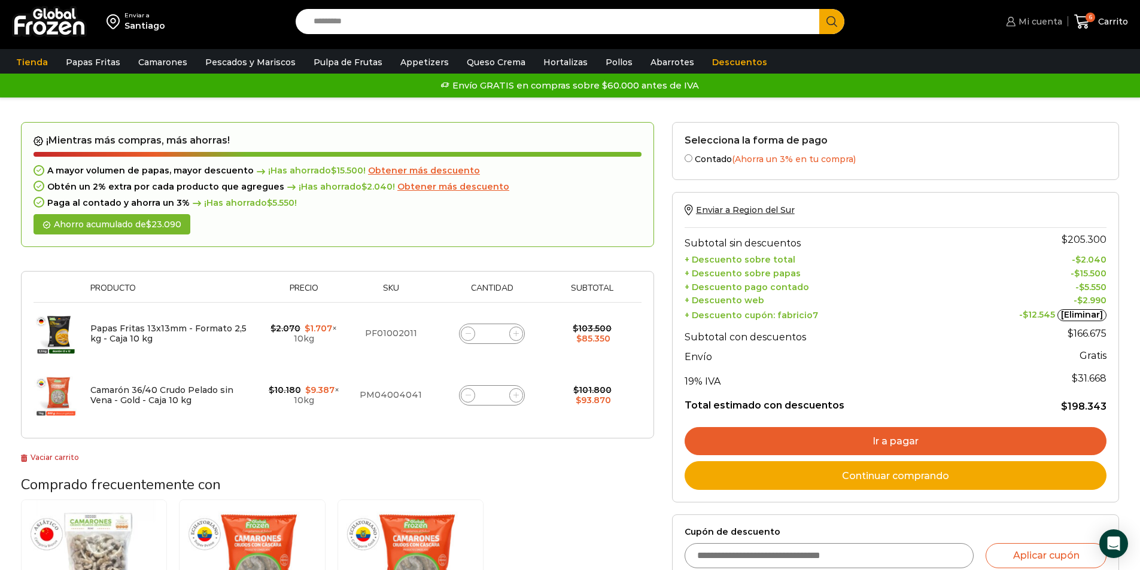
click at [1044, 24] on span "Mi cuenta" at bounding box center [1038, 22] width 47 height 12
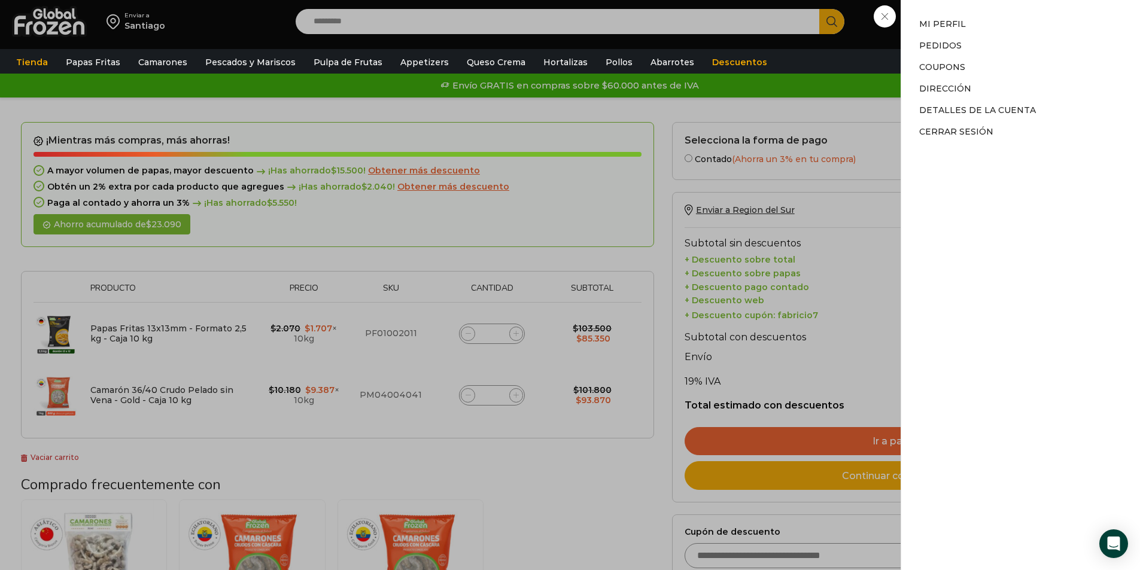
click at [1003, 34] on div "Mi cuenta Mi cuenta Mi perfil Pedidos Descargas Coupons Dirección Detalles de l…" at bounding box center [1032, 22] width 59 height 24
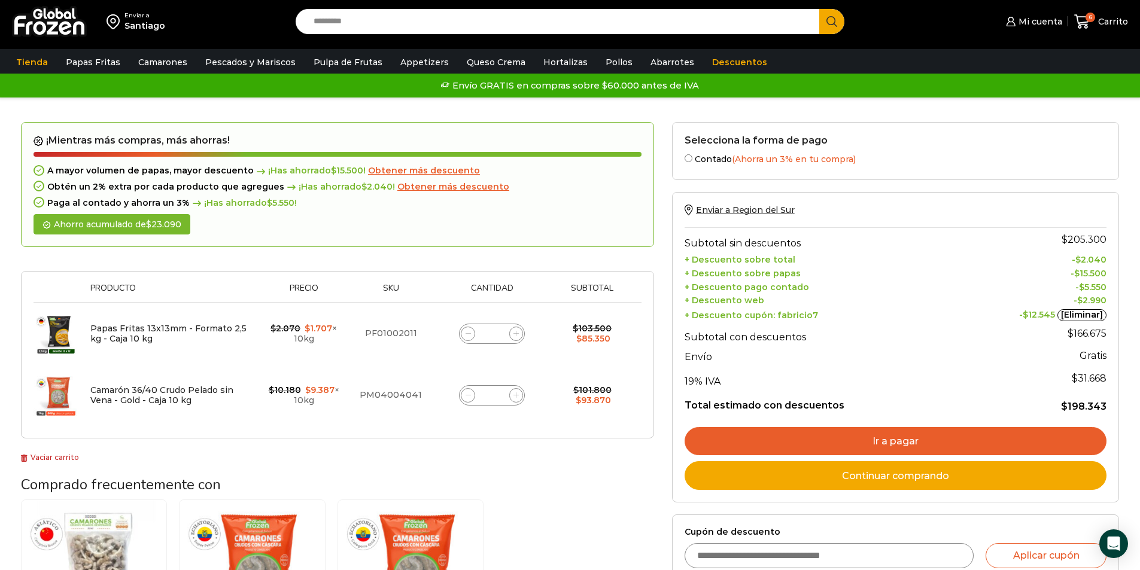
drag, startPoint x: 405, startPoint y: 461, endPoint x: 400, endPoint y: 473, distance: 13.1
click at [404, 461] on div "¡Mientras más compras, más ahorras! A mayor volumen [PERSON_NAME], mayor descue…" at bounding box center [337, 293] width 633 height 342
